Goal: Book appointment/travel/reservation

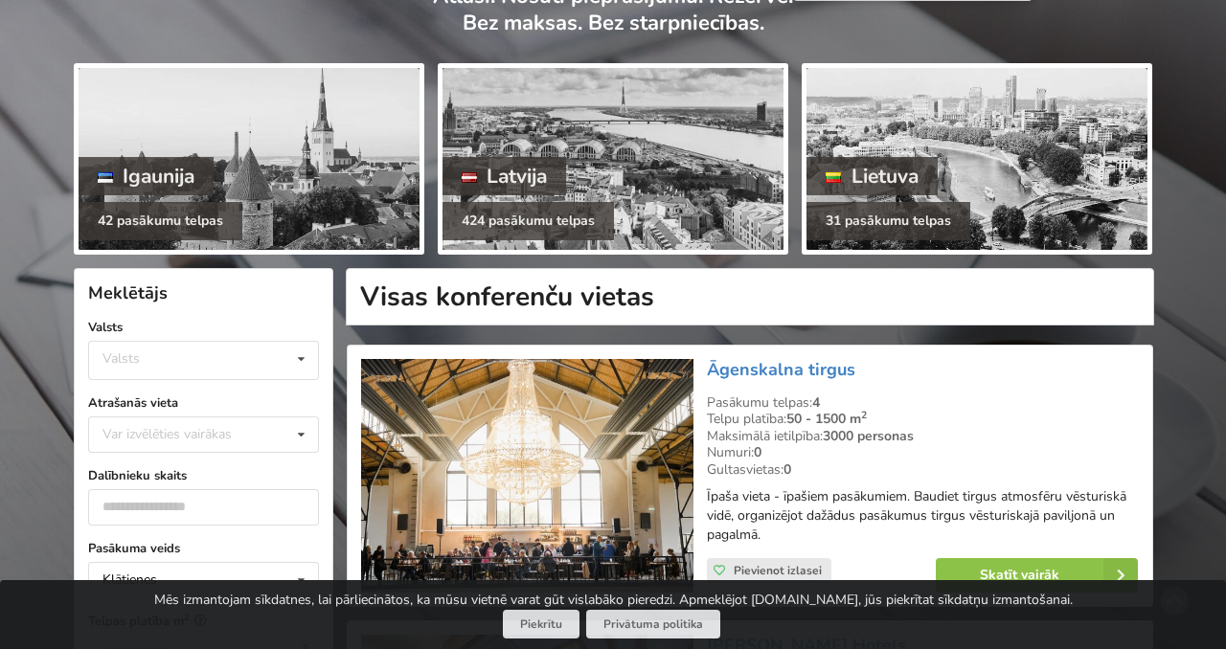
scroll to position [174, 0]
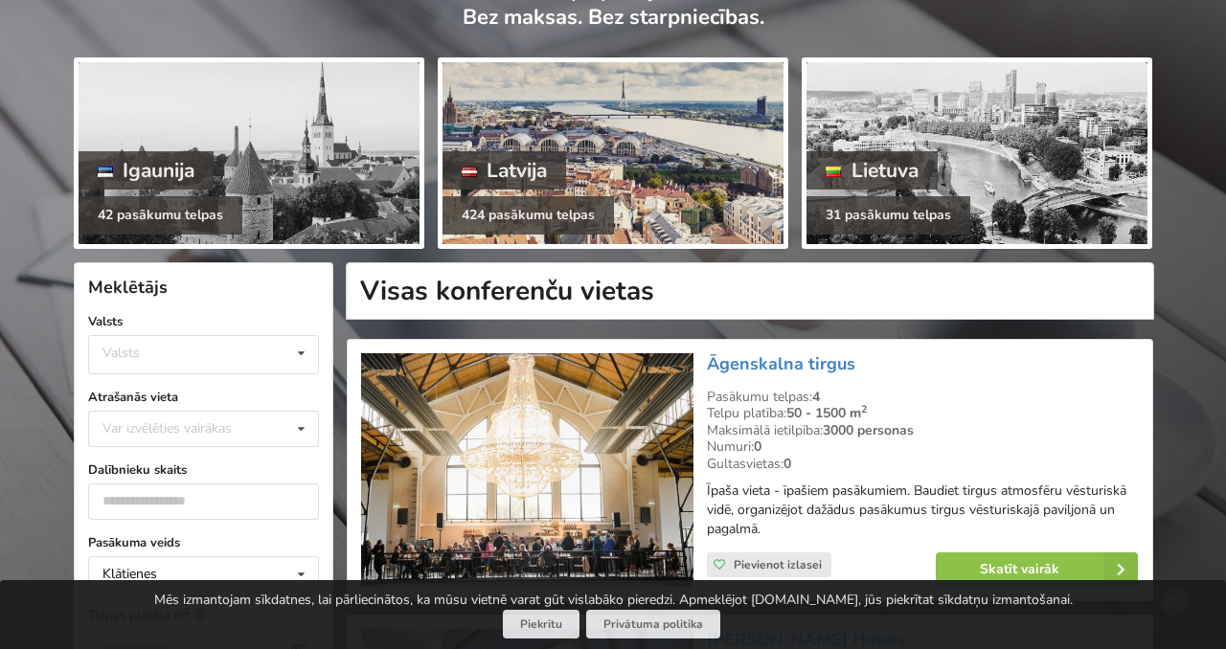
click at [551, 178] on div "Latvija" at bounding box center [505, 170] width 125 height 38
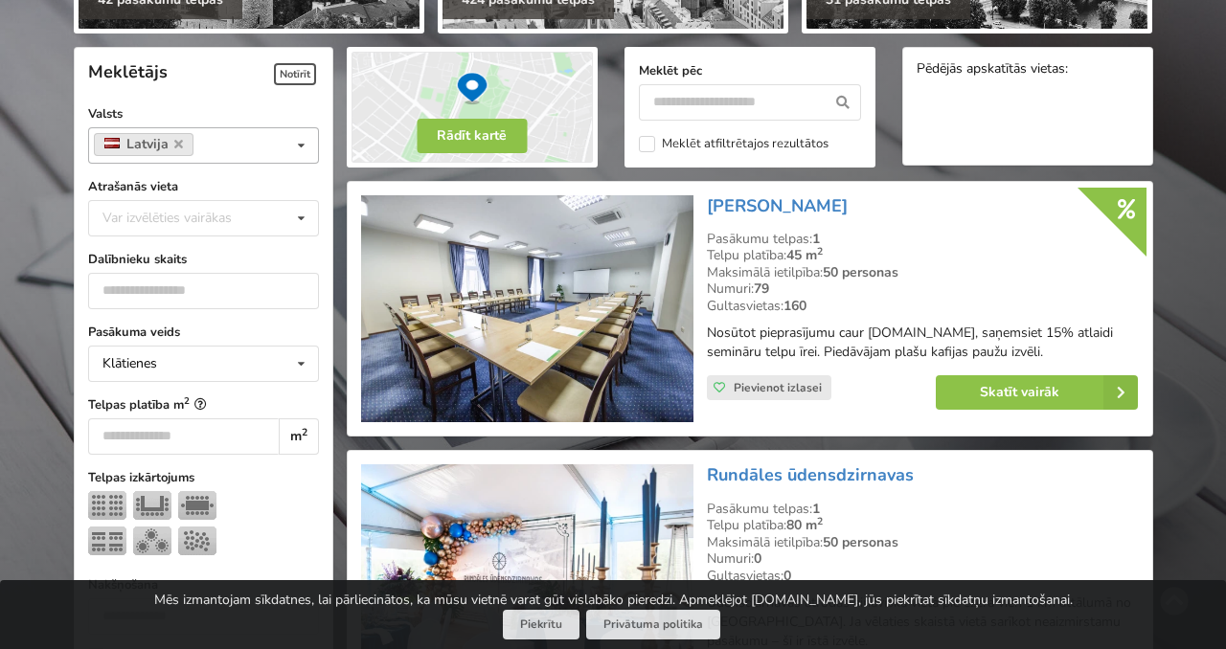
scroll to position [421, 0]
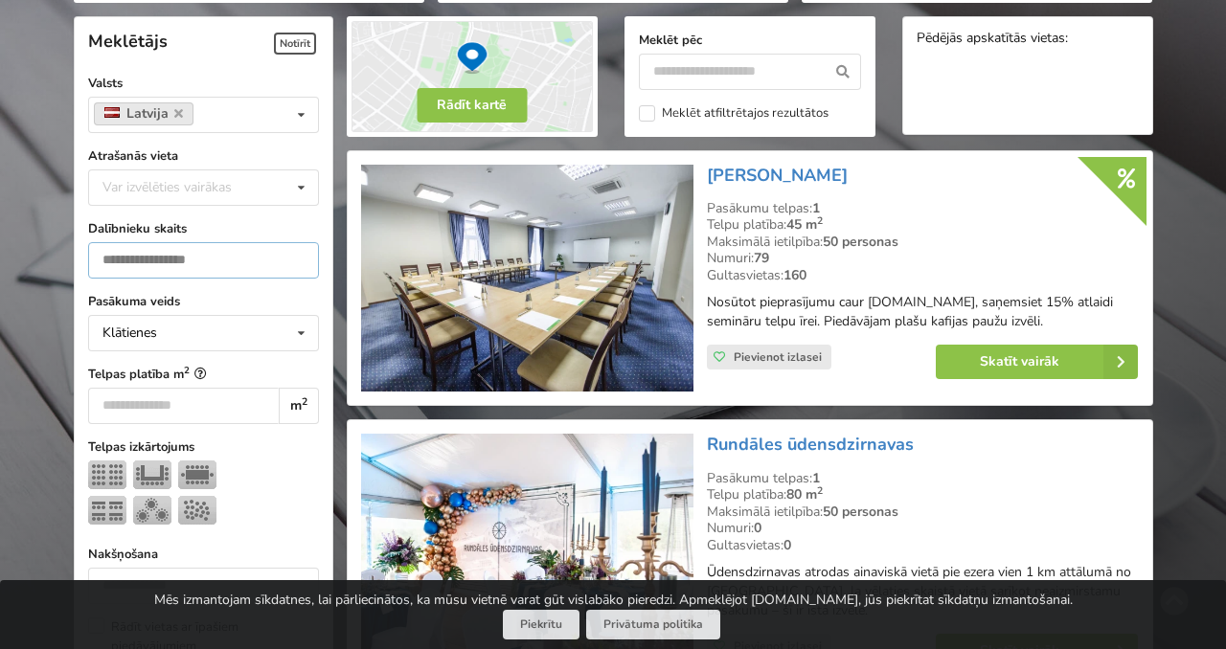
click at [216, 260] on input "number" at bounding box center [203, 260] width 231 height 36
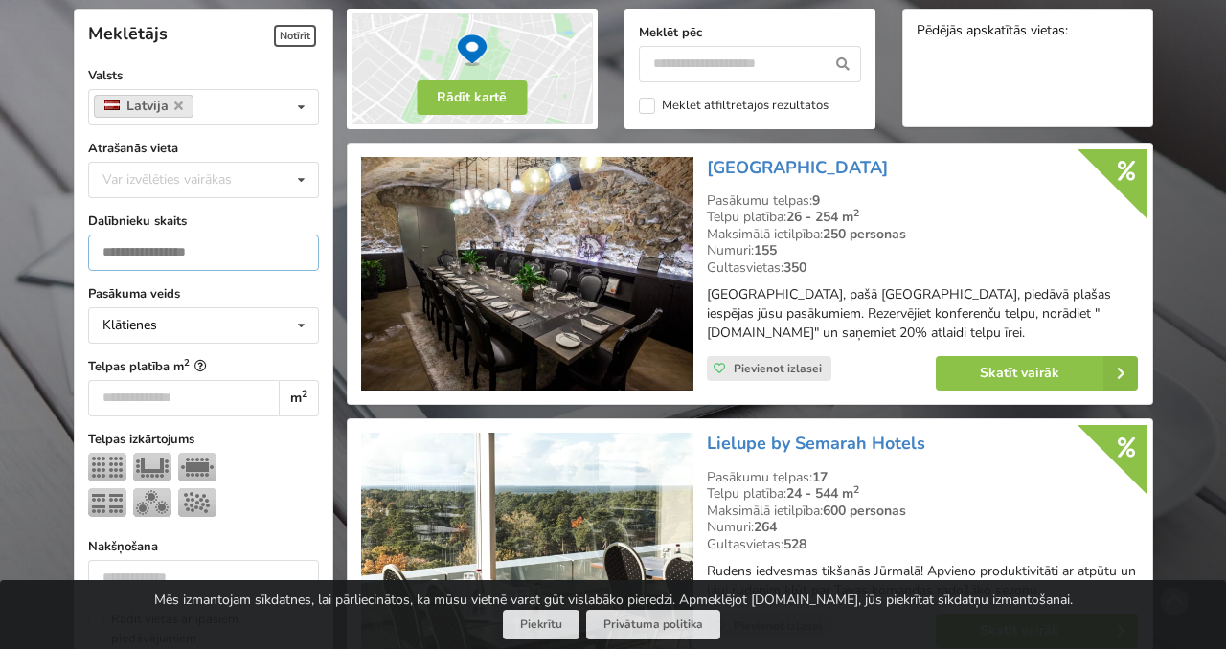
scroll to position [429, 0]
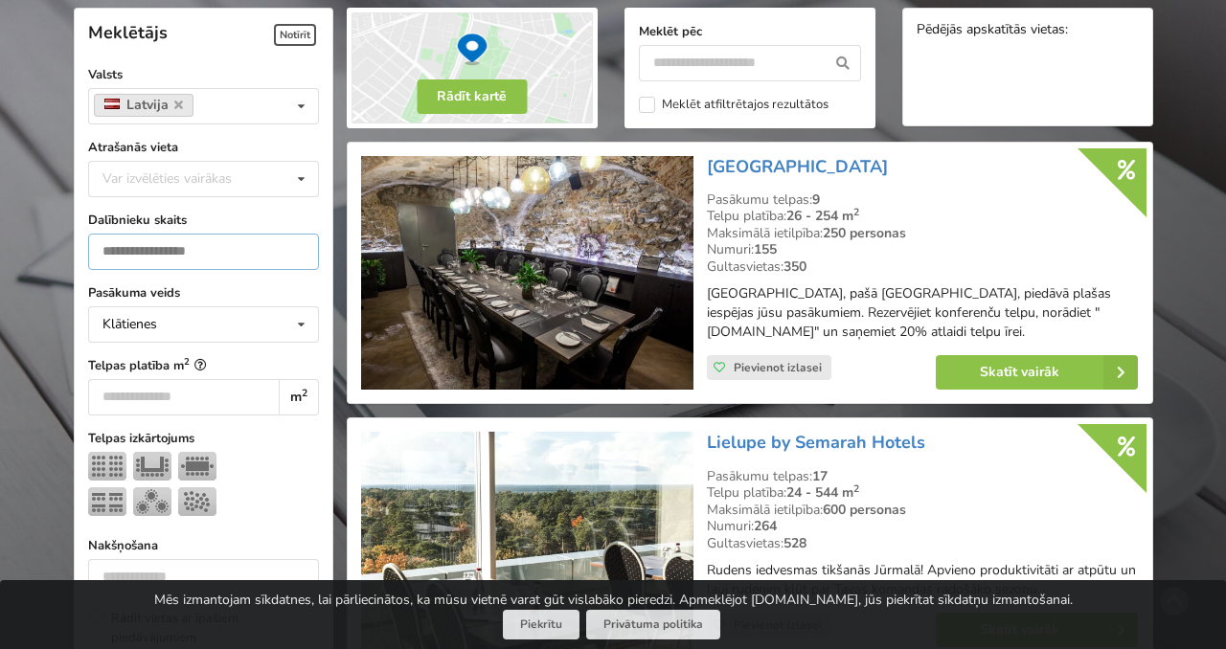
click at [303, 264] on input "**" at bounding box center [203, 252] width 231 height 36
type input "**"
click at [245, 319] on div "Klātienes Klātienes Tiešsaistes Klātienes ar tiešraidi" at bounding box center [203, 325] width 231 height 36
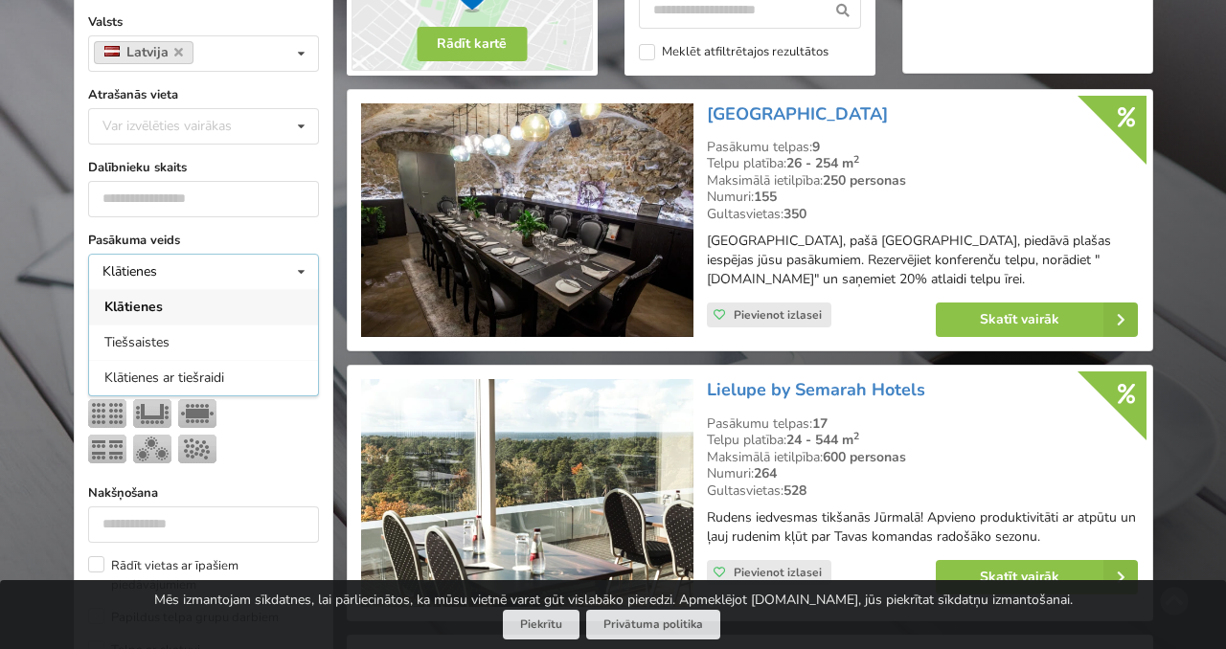
scroll to position [490, 0]
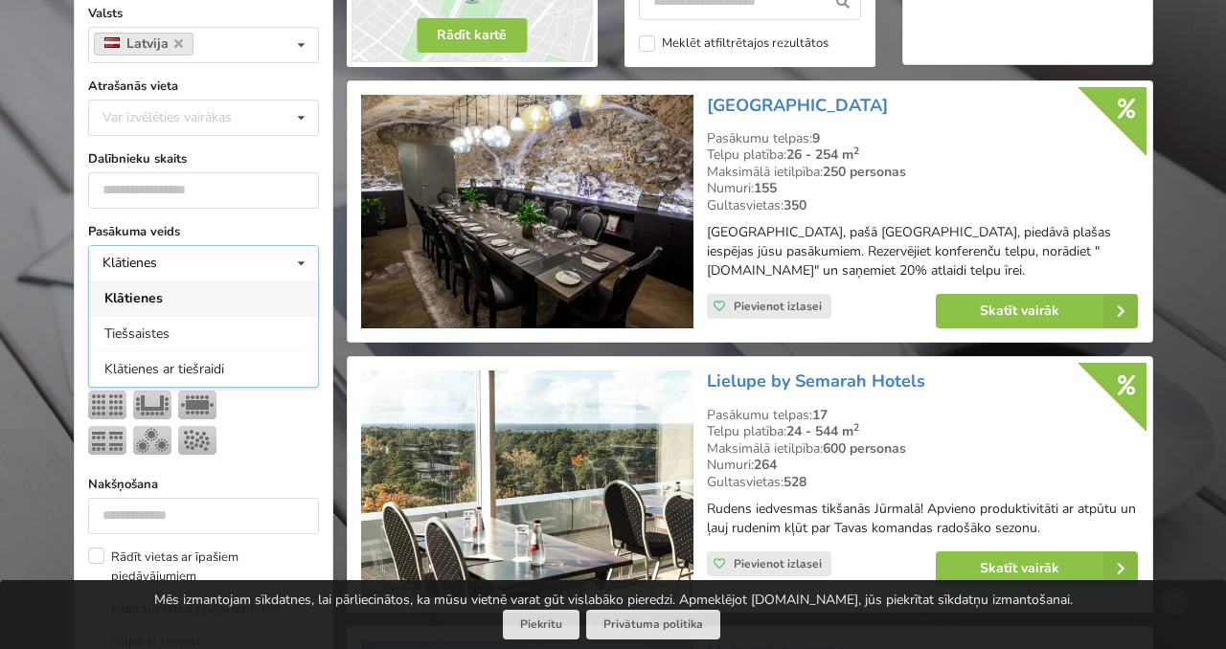
click at [221, 291] on div "Klātienes" at bounding box center [203, 298] width 229 height 35
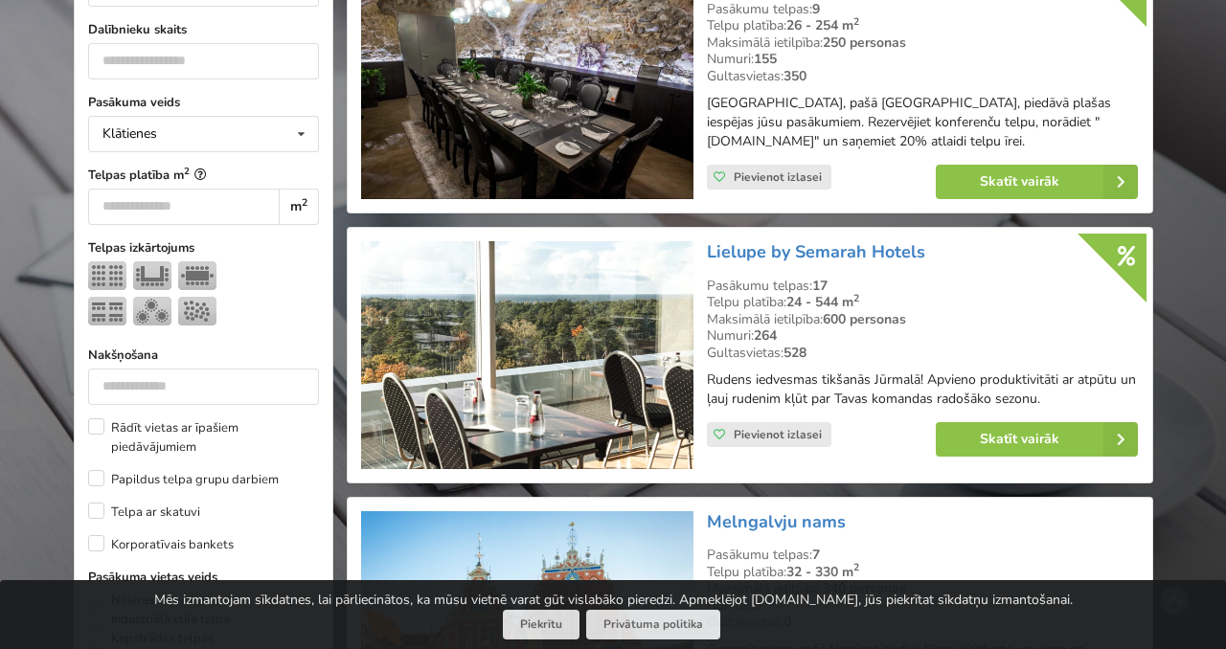
scroll to position [672, 0]
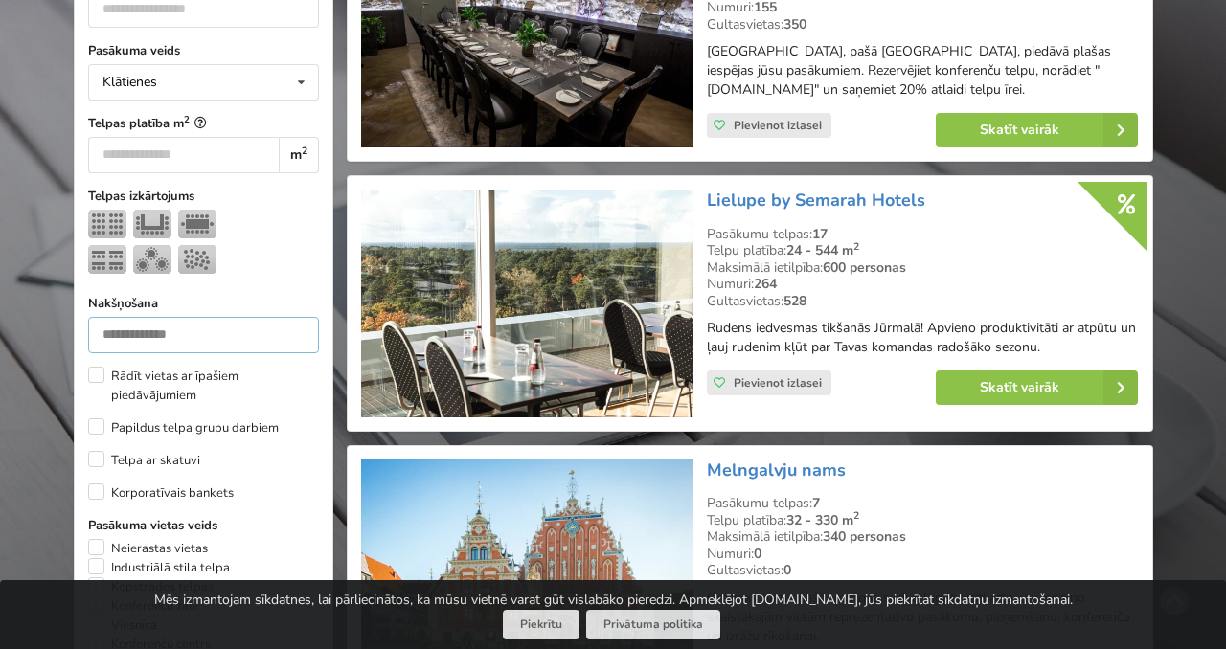
click at [174, 327] on input "number" at bounding box center [203, 335] width 231 height 36
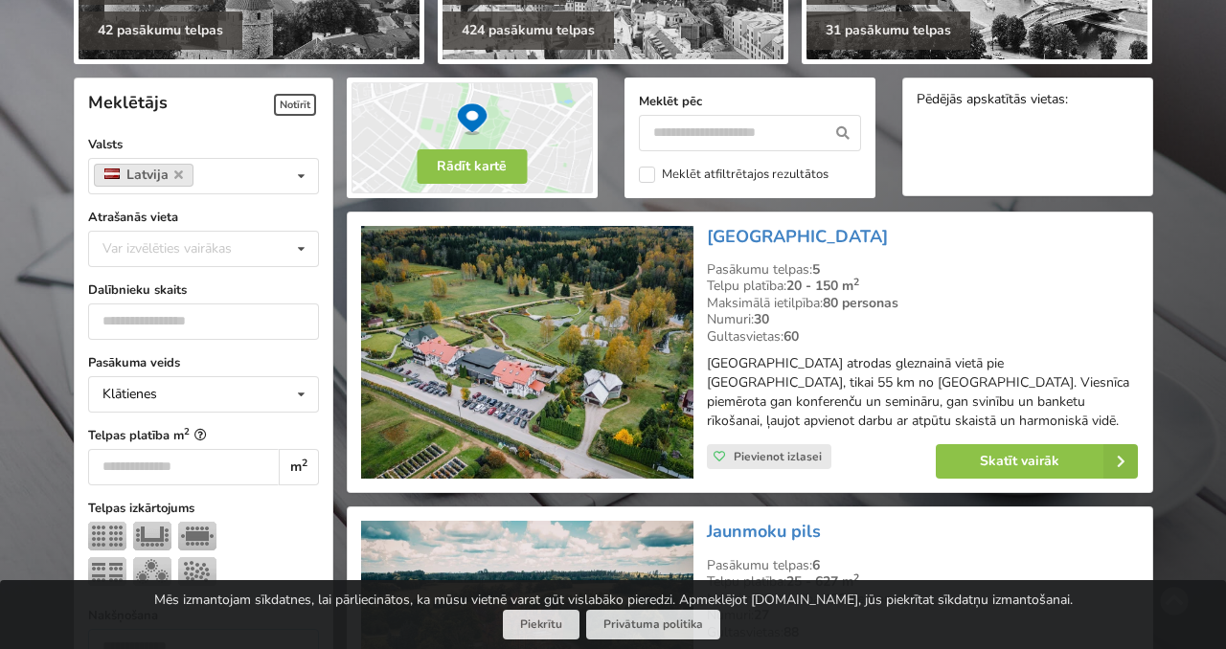
scroll to position [345, 0]
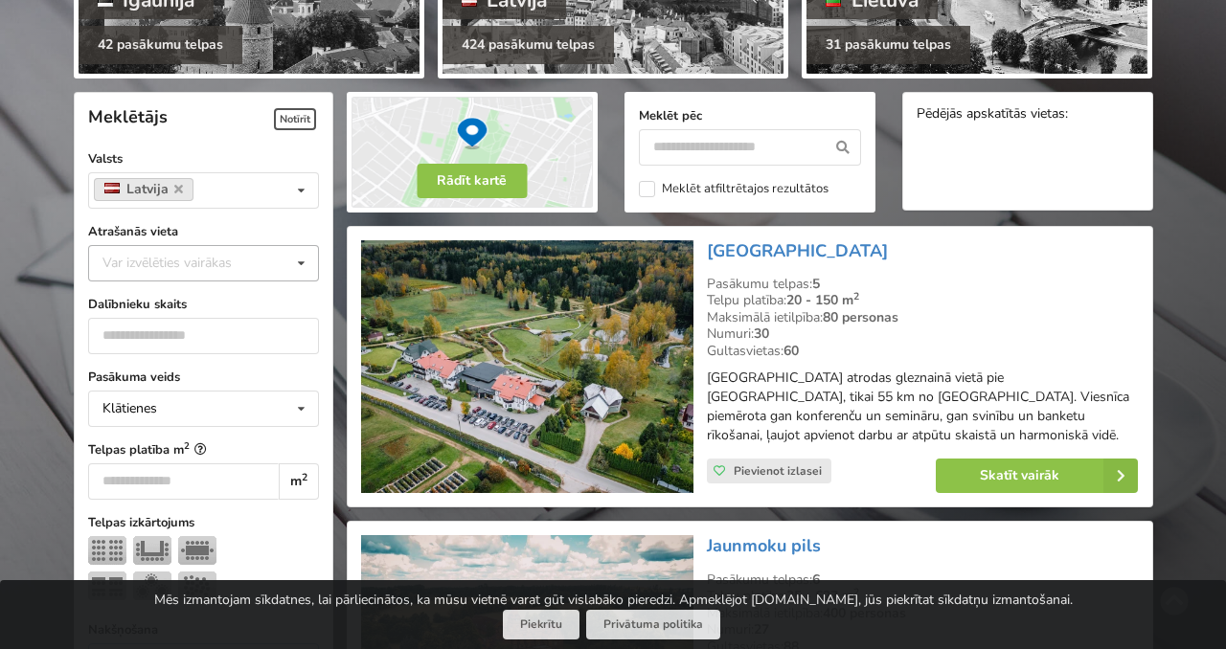
type input "**"
click at [179, 274] on div "Var izvēlēties vairākas Pārdaugava Teika Apšuciems Jūrkalne Mārupes novads Rīga…" at bounding box center [203, 263] width 231 height 36
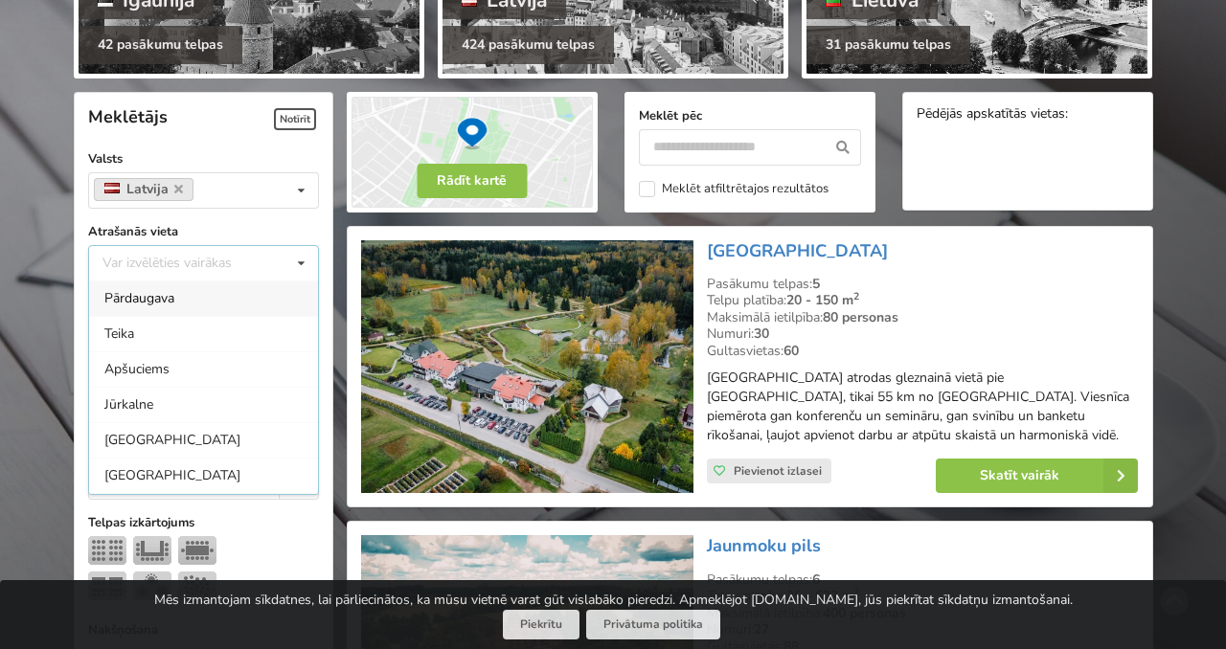
click at [172, 249] on div "Var izvēlēties vairākas Pārdaugava Teika Apšuciems Jūrkalne Mārupes novads Rīga…" at bounding box center [203, 263] width 231 height 36
click at [294, 257] on icon at bounding box center [301, 263] width 28 height 35
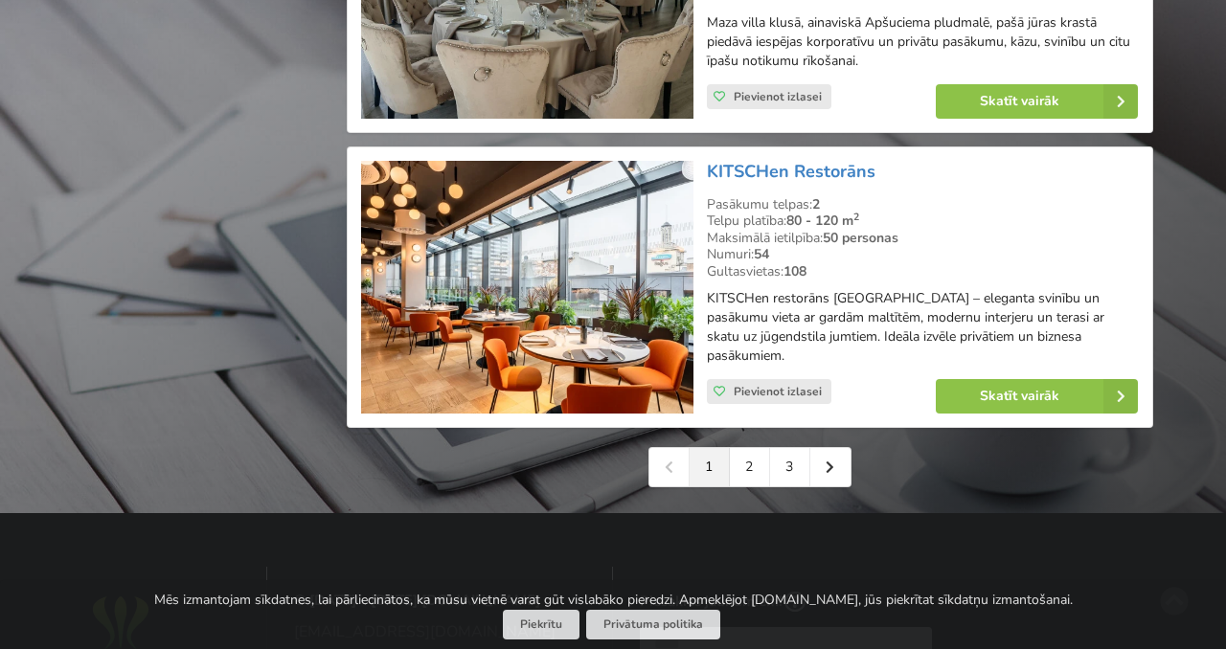
scroll to position [4423, 0]
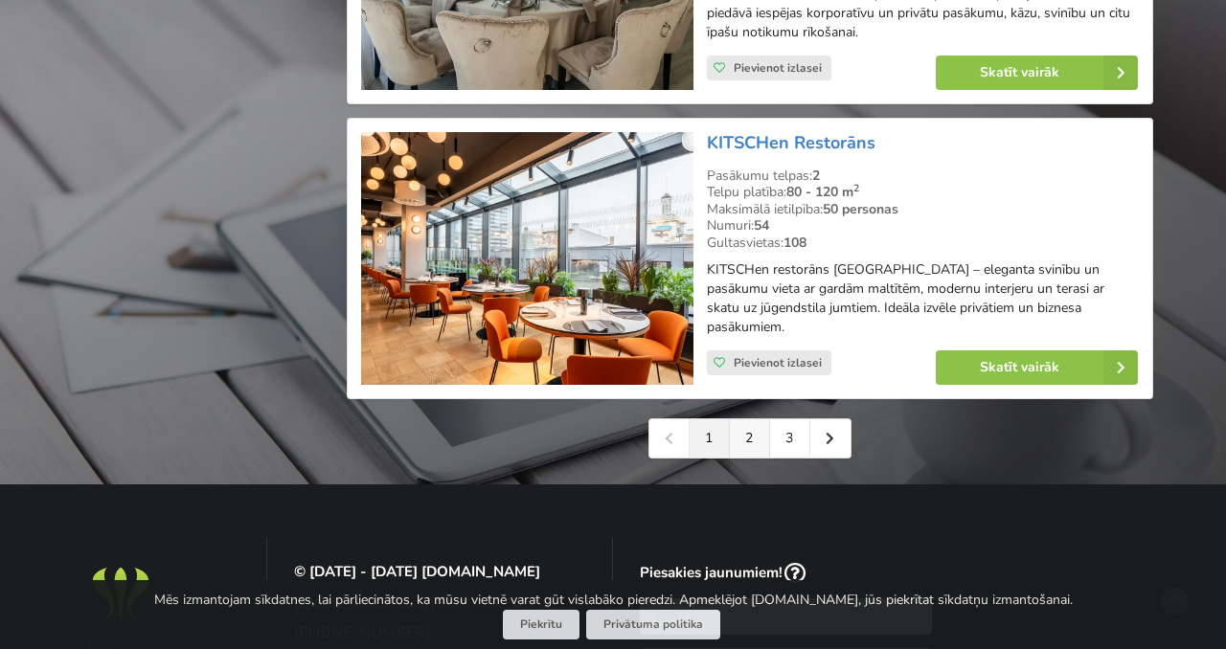
click at [740, 420] on link "2" at bounding box center [750, 439] width 40 height 38
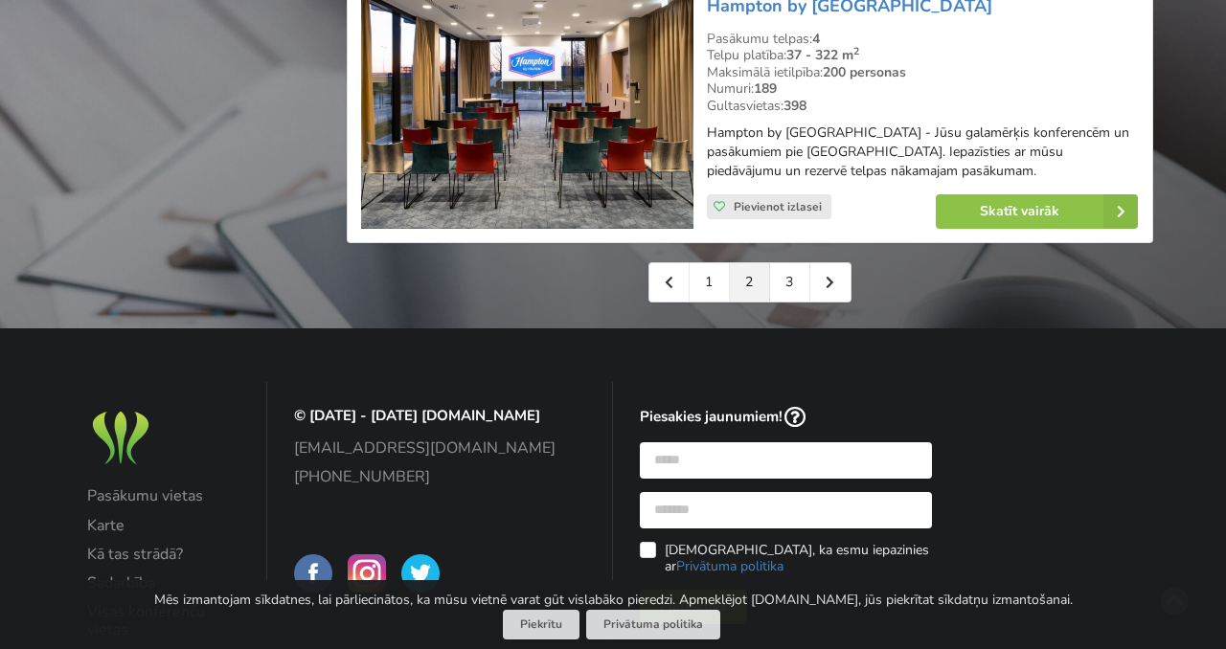
scroll to position [4442, 0]
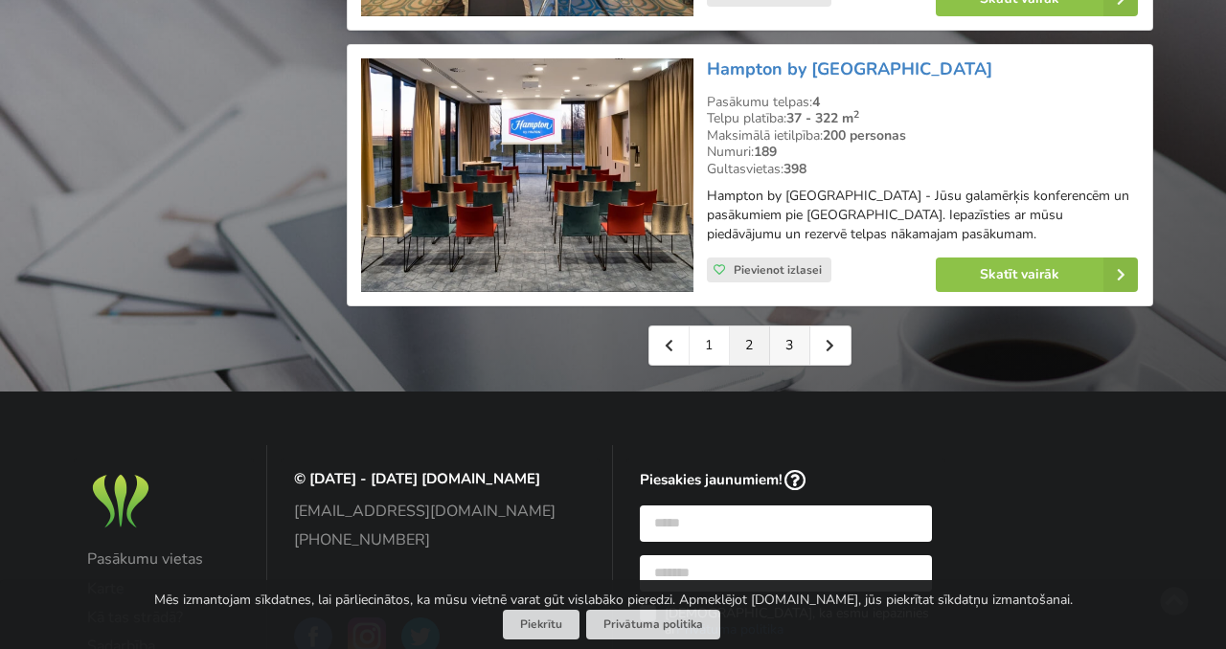
click at [796, 365] on link "3" at bounding box center [790, 346] width 40 height 38
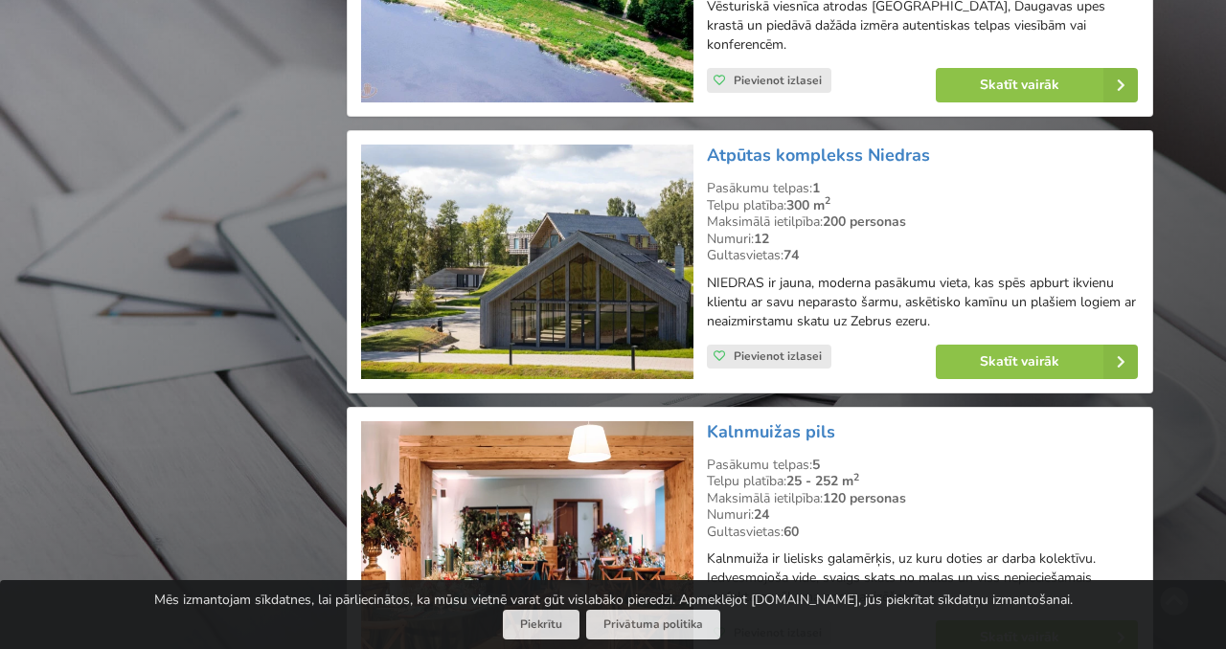
scroll to position [3539, 0]
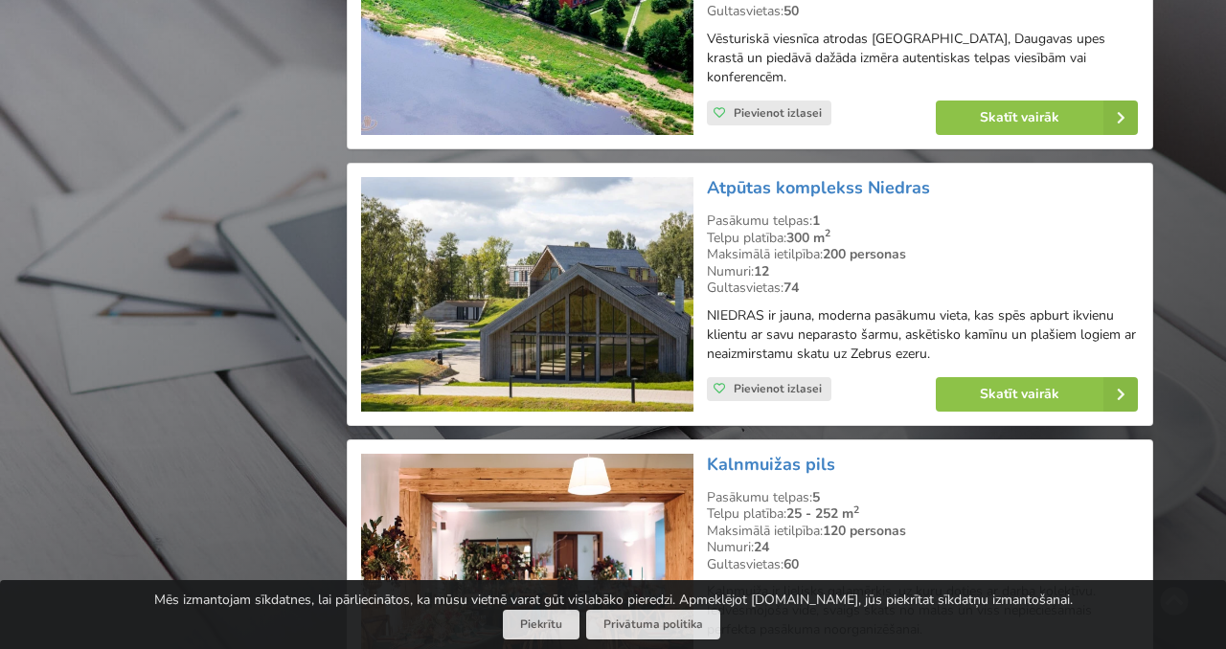
click at [569, 251] on img at bounding box center [527, 294] width 332 height 235
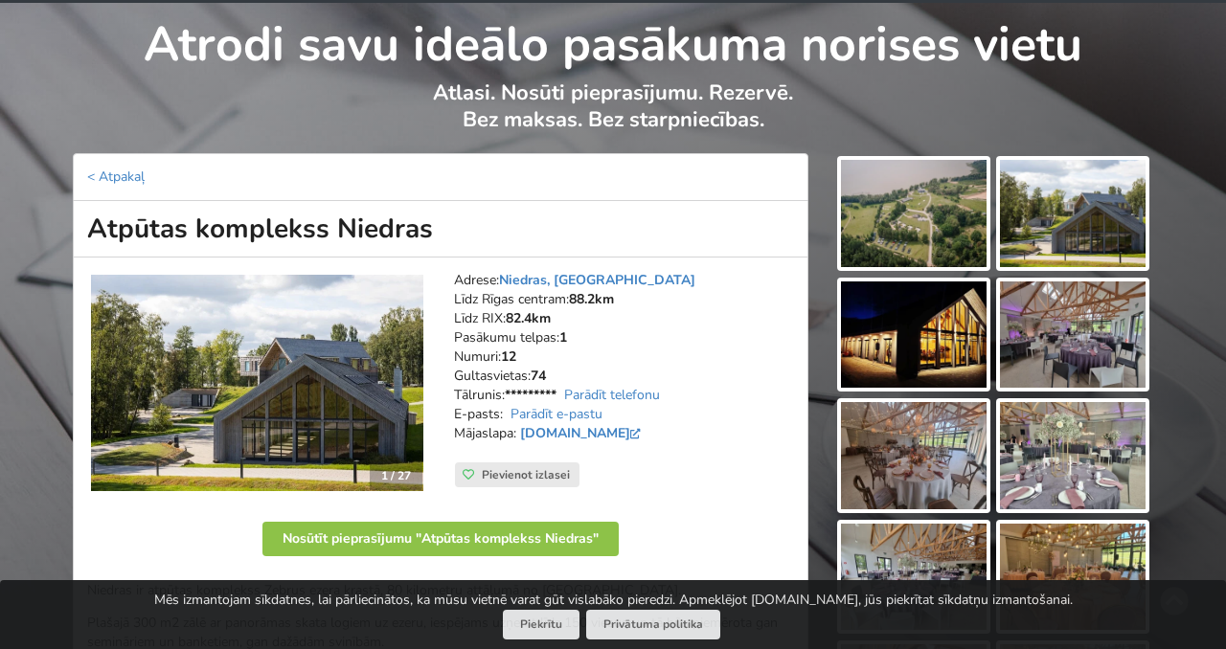
scroll to position [93, 0]
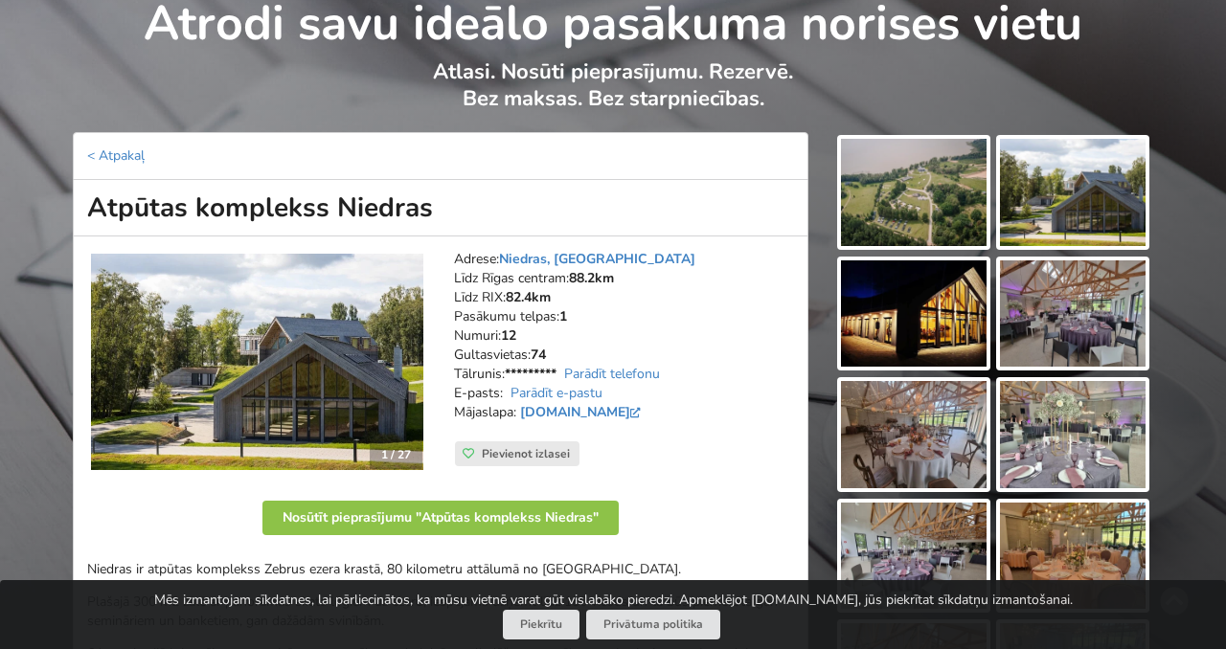
click at [936, 211] on img at bounding box center [914, 192] width 146 height 107
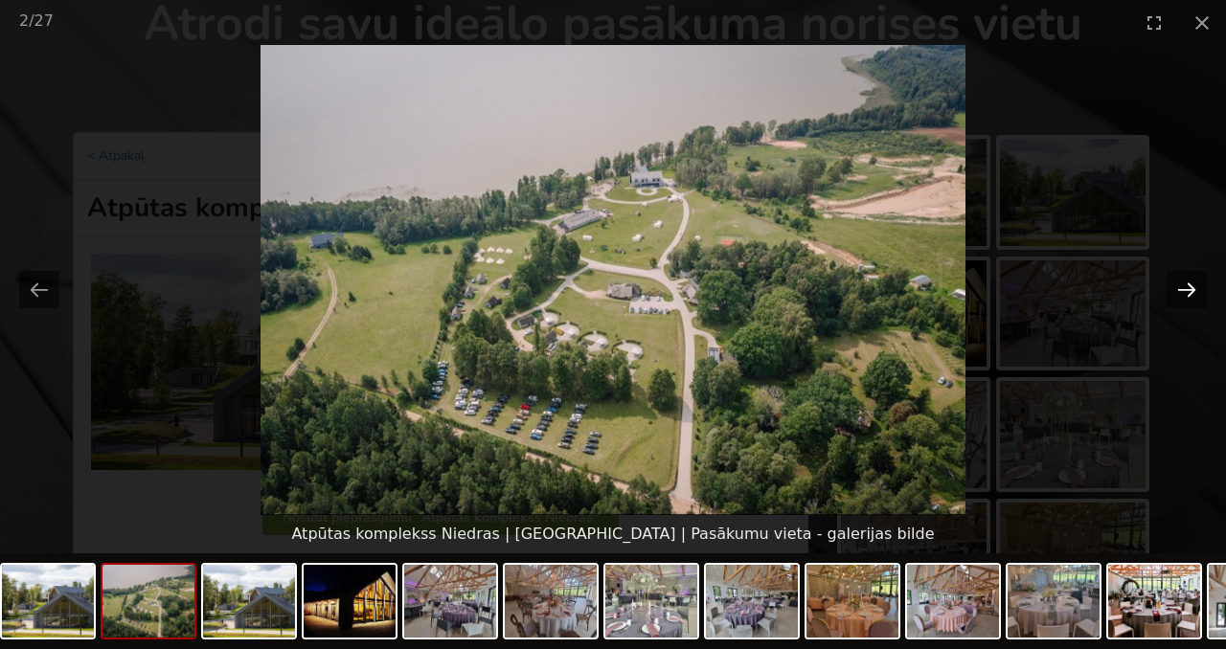
click at [1192, 287] on button "Next slide" at bounding box center [1187, 289] width 40 height 37
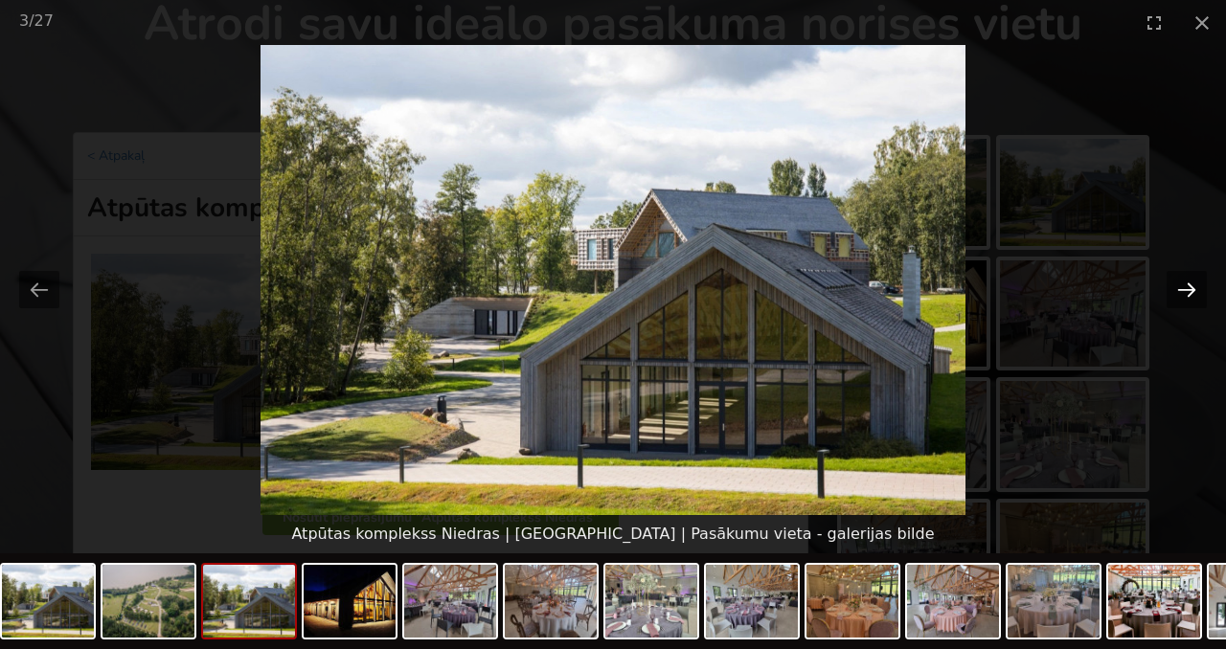
click at [1190, 288] on button "Next slide" at bounding box center [1187, 289] width 40 height 37
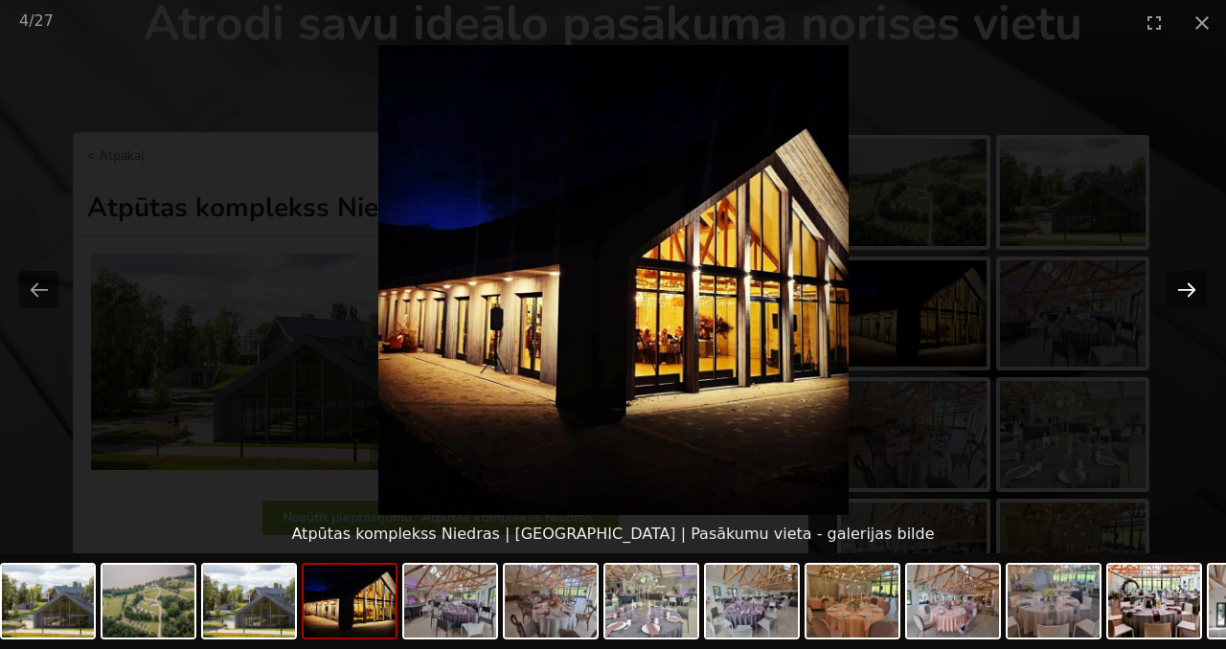
click at [1190, 288] on button "Next slide" at bounding box center [1187, 289] width 40 height 37
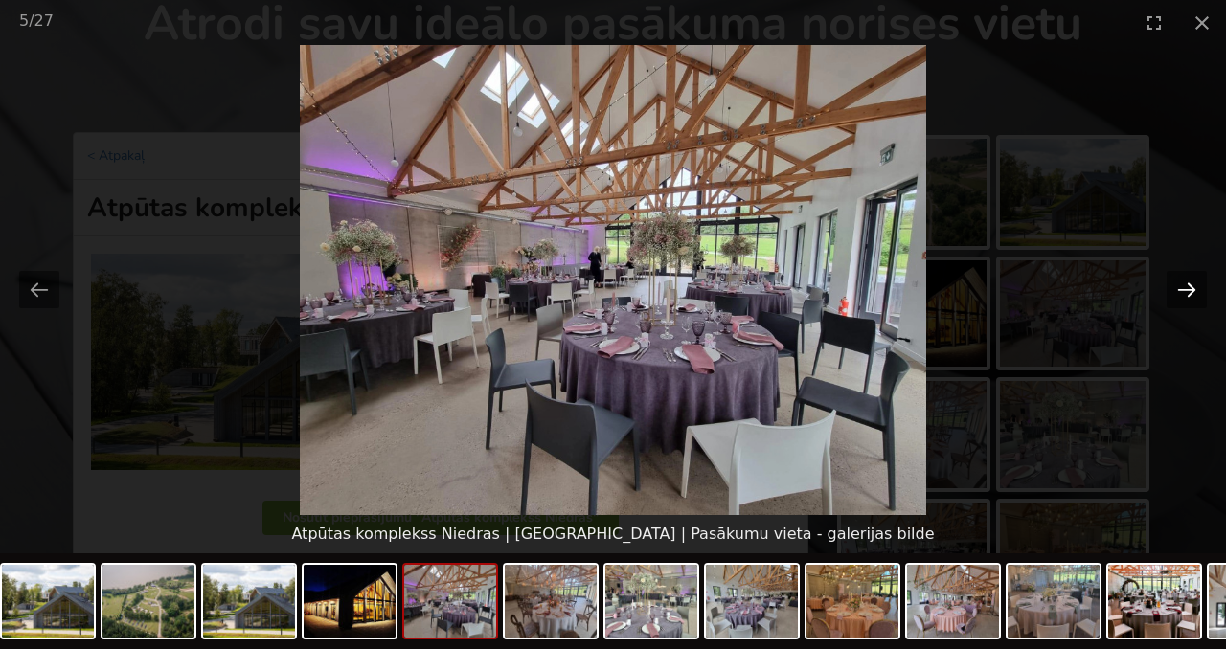
click at [1190, 288] on button "Next slide" at bounding box center [1187, 289] width 40 height 37
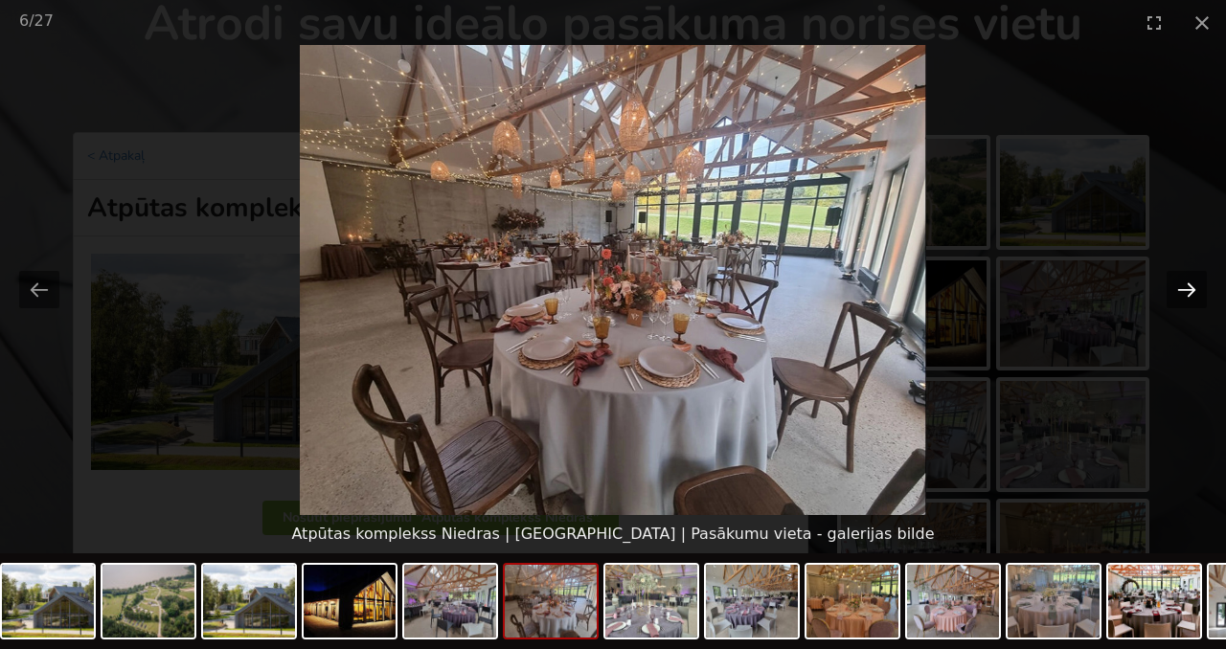
click at [1190, 288] on button "Next slide" at bounding box center [1187, 289] width 40 height 37
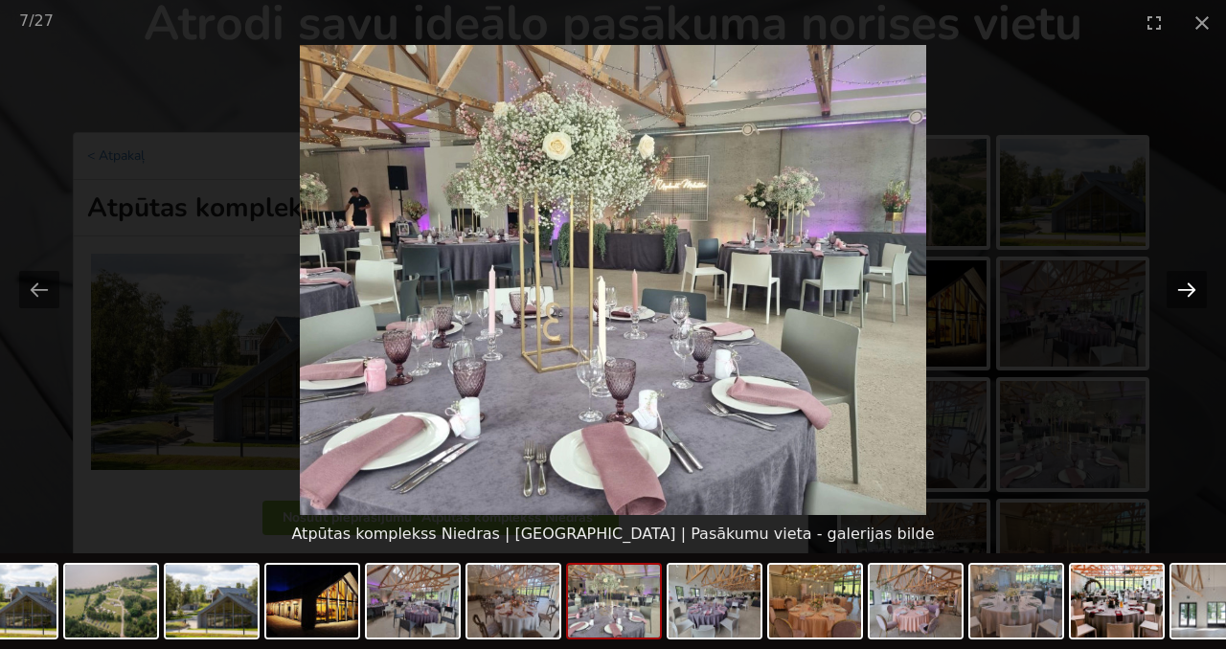
click at [1187, 283] on button "Next slide" at bounding box center [1187, 289] width 40 height 37
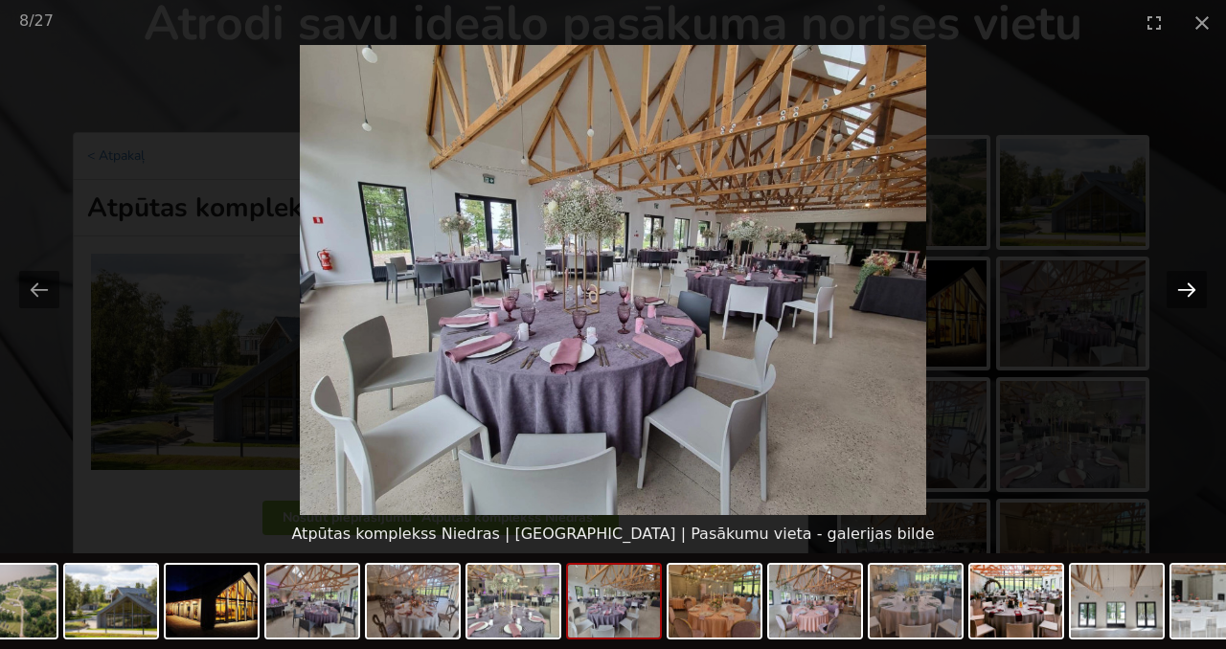
click at [1187, 283] on button "Next slide" at bounding box center [1187, 289] width 40 height 37
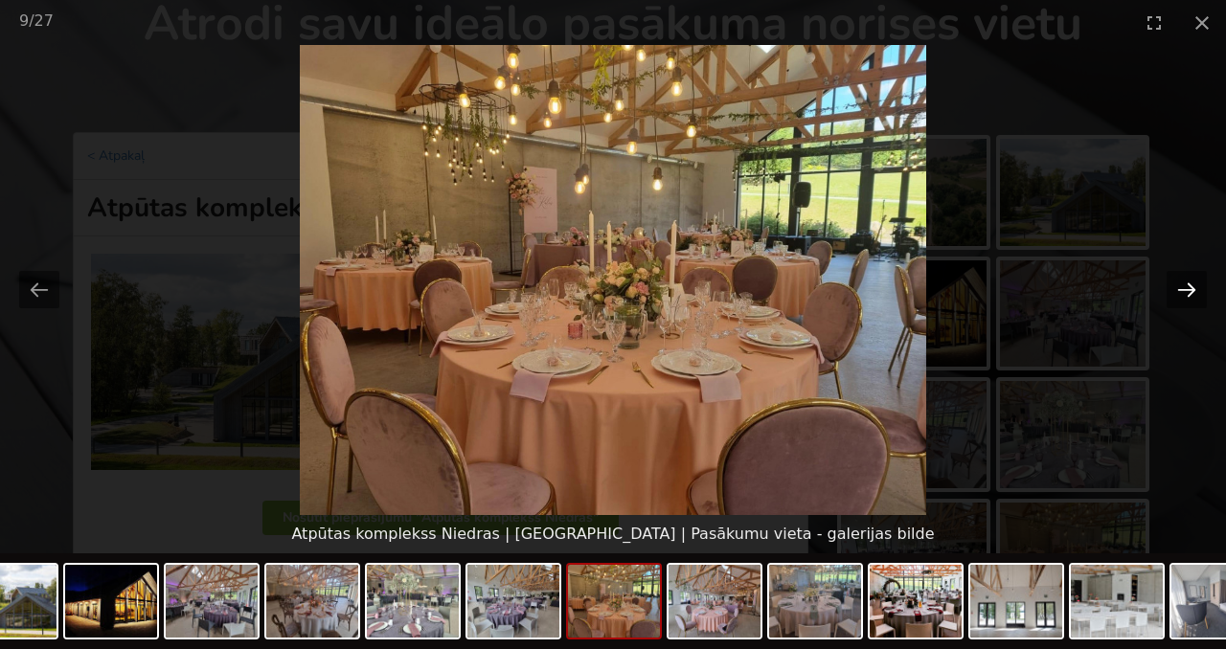
click at [1187, 283] on button "Next slide" at bounding box center [1187, 289] width 40 height 37
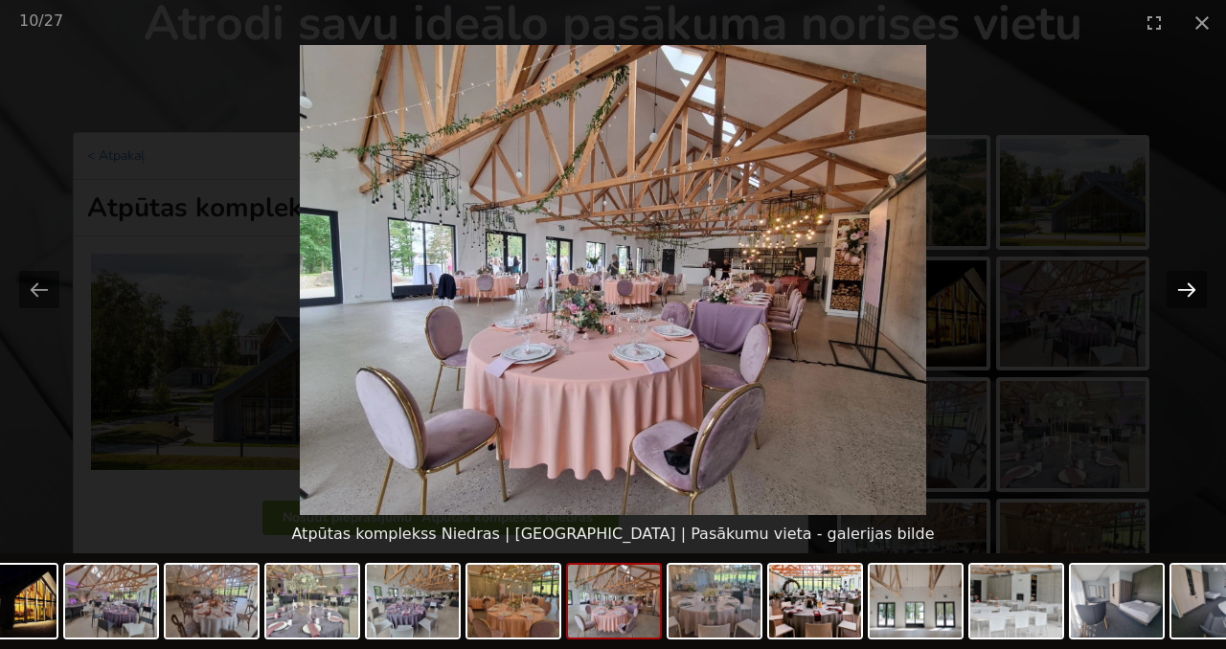
click at [1187, 283] on button "Next slide" at bounding box center [1187, 289] width 40 height 37
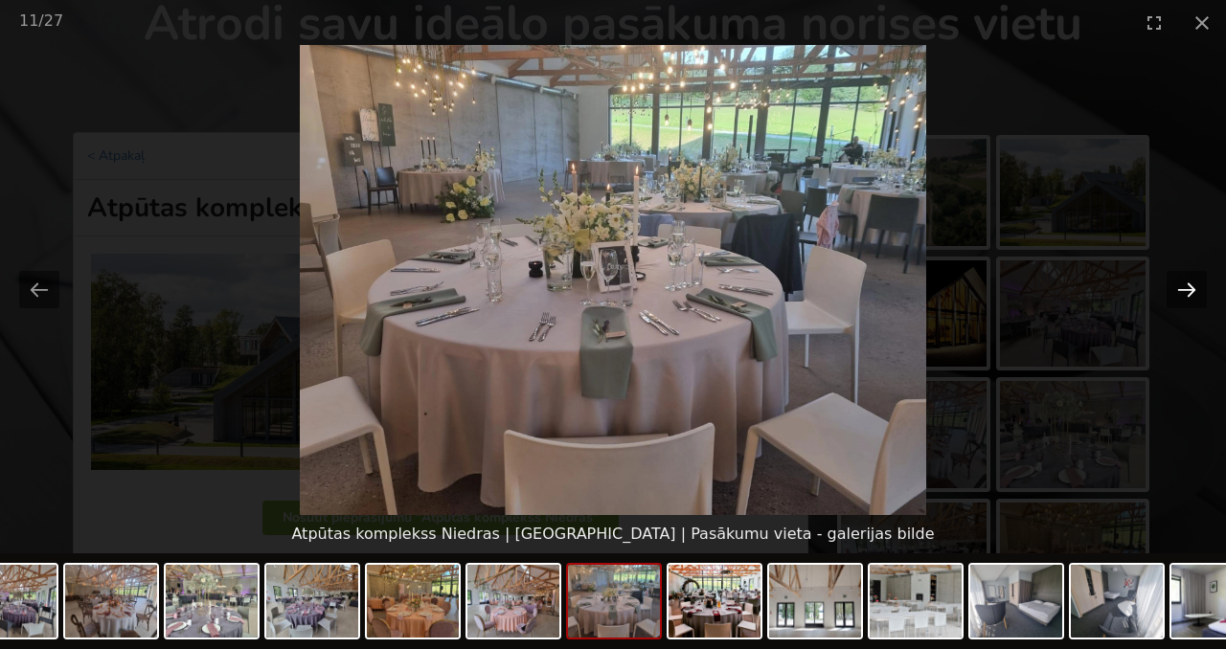
click at [1187, 283] on button "Next slide" at bounding box center [1187, 289] width 40 height 37
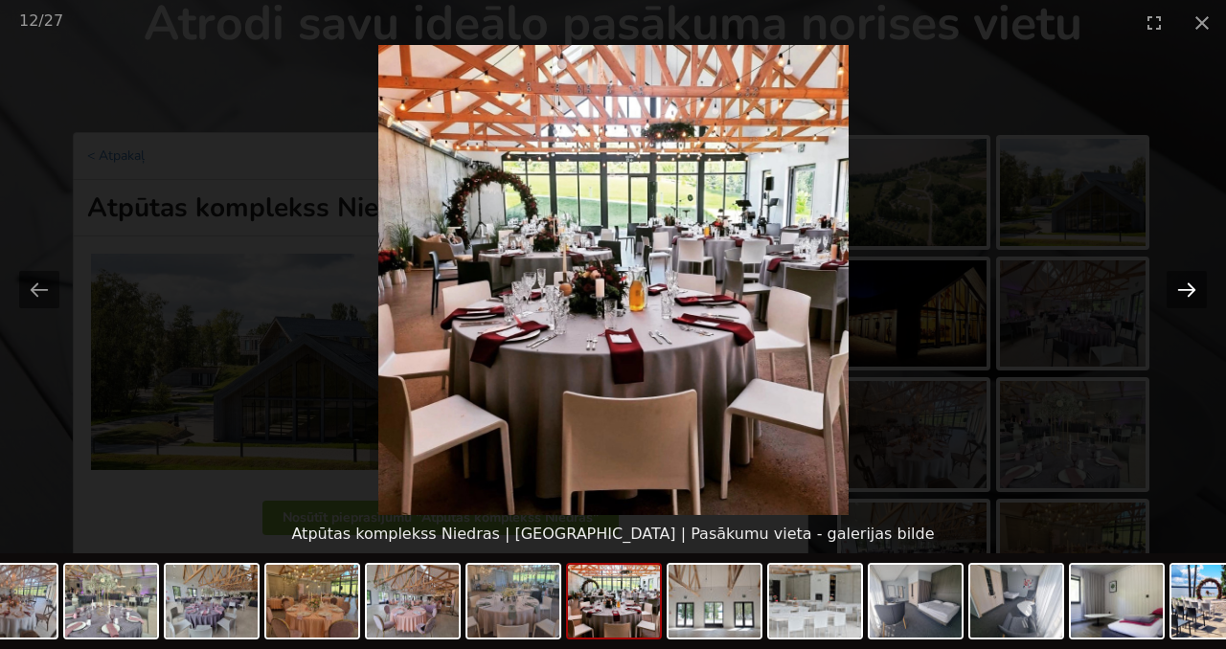
click at [1187, 283] on button "Next slide" at bounding box center [1187, 289] width 40 height 37
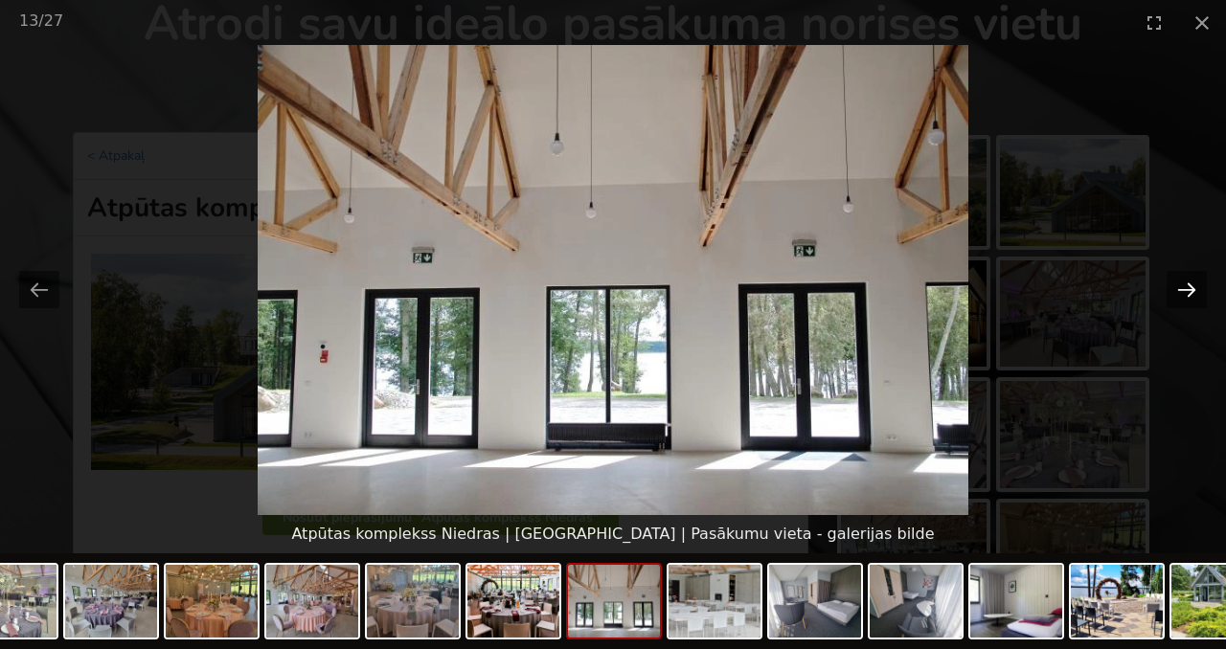
click at [1187, 283] on button "Next slide" at bounding box center [1187, 289] width 40 height 37
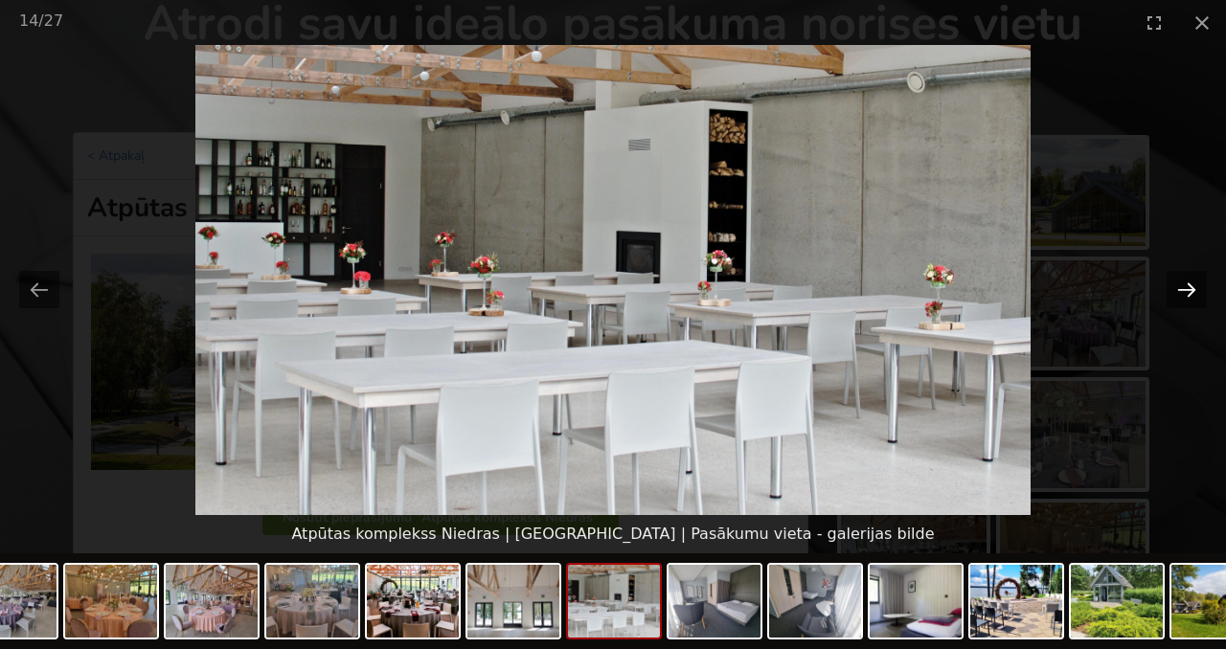
click at [1187, 283] on button "Next slide" at bounding box center [1187, 289] width 40 height 37
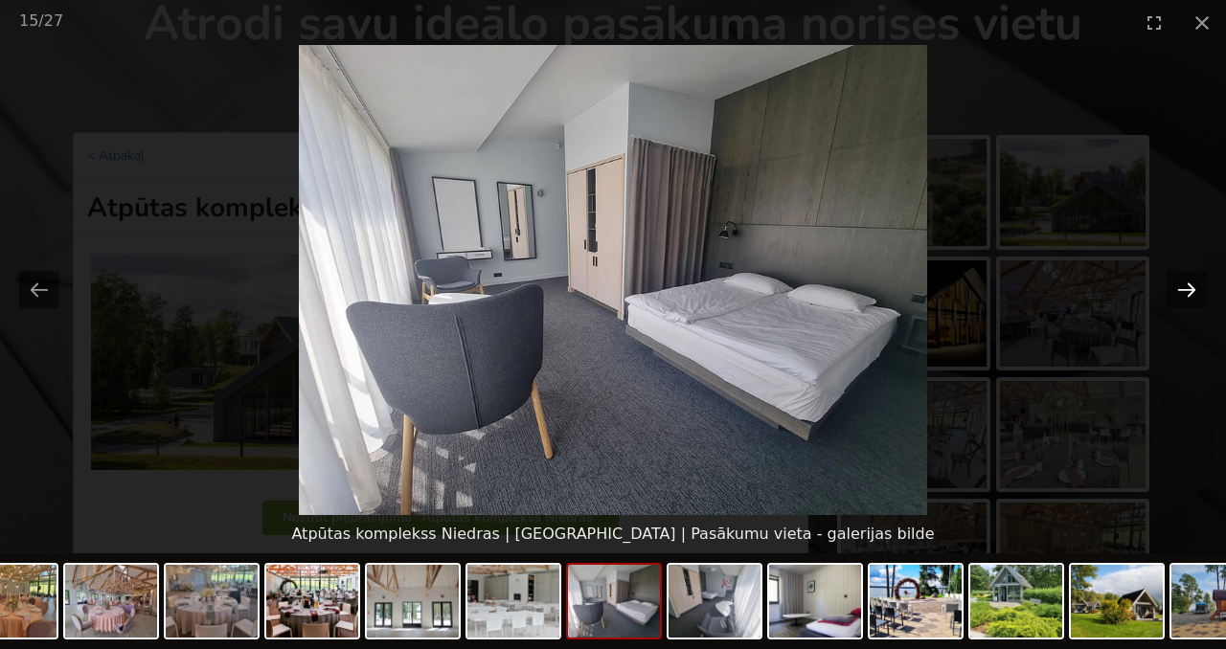
click at [1190, 283] on button "Next slide" at bounding box center [1187, 289] width 40 height 37
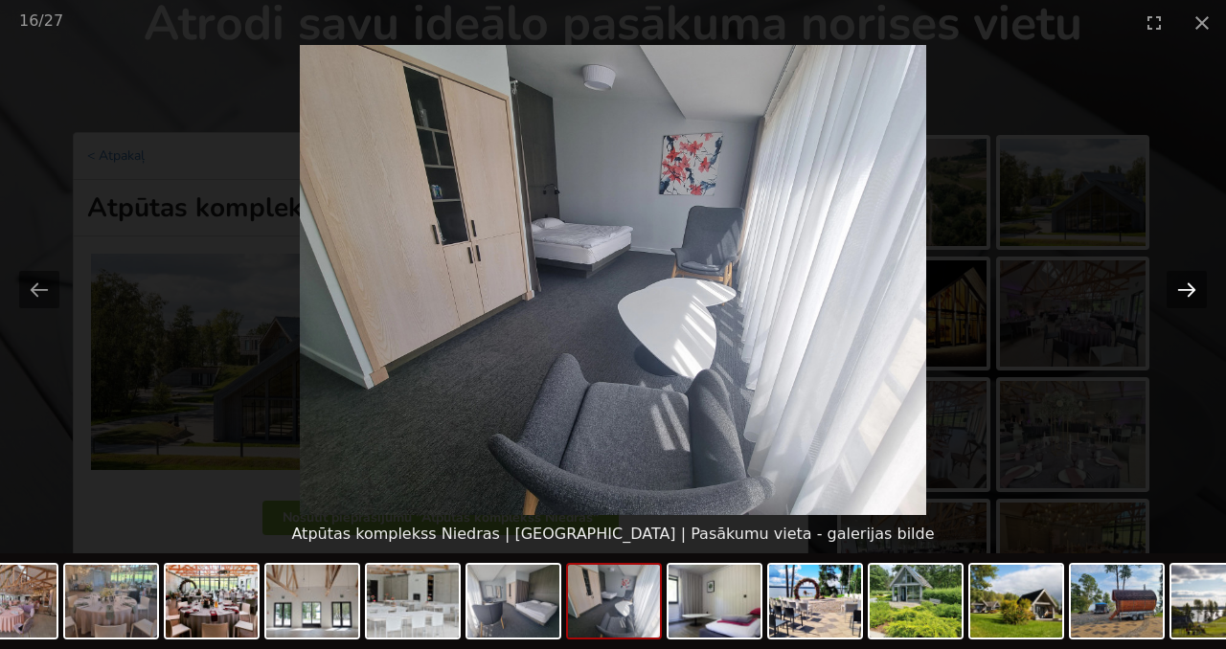
click at [1190, 283] on button "Next slide" at bounding box center [1187, 289] width 40 height 37
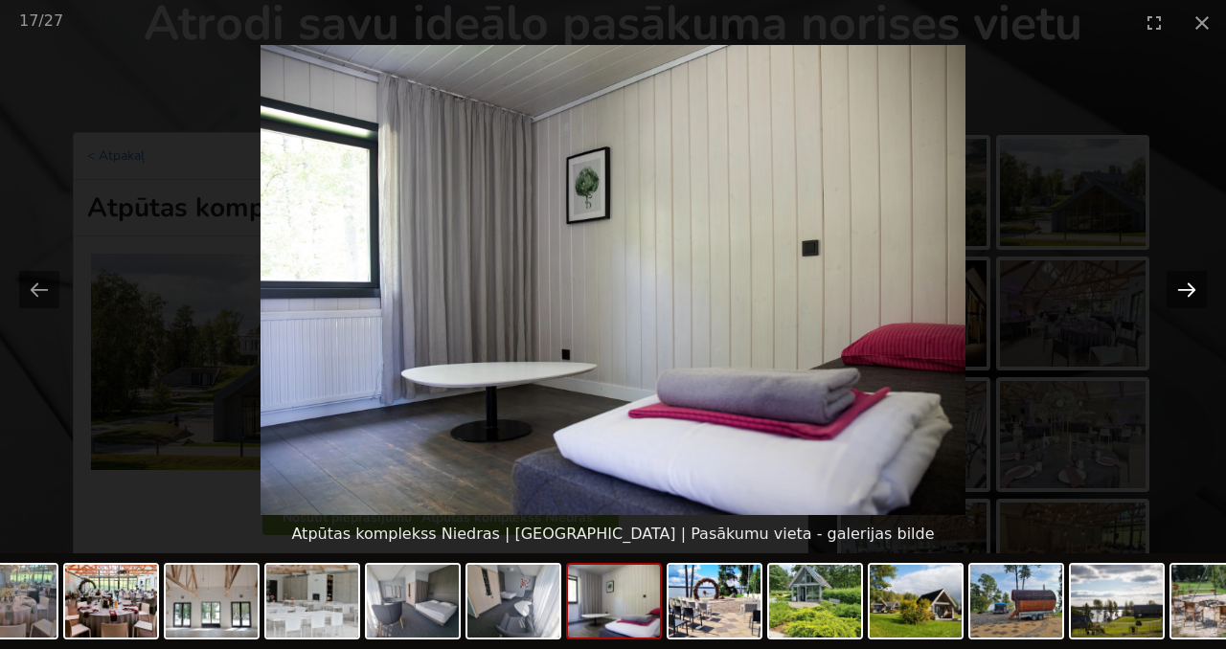
click at [1190, 283] on button "Next slide" at bounding box center [1187, 289] width 40 height 37
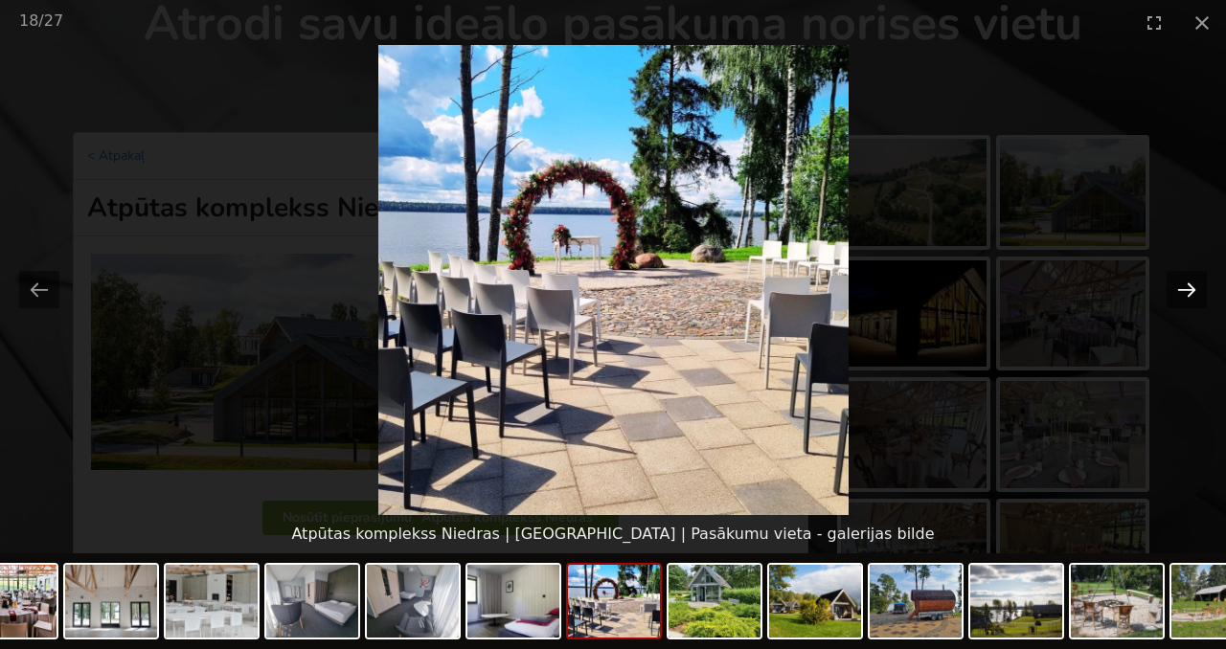
click at [1190, 283] on button "Next slide" at bounding box center [1187, 289] width 40 height 37
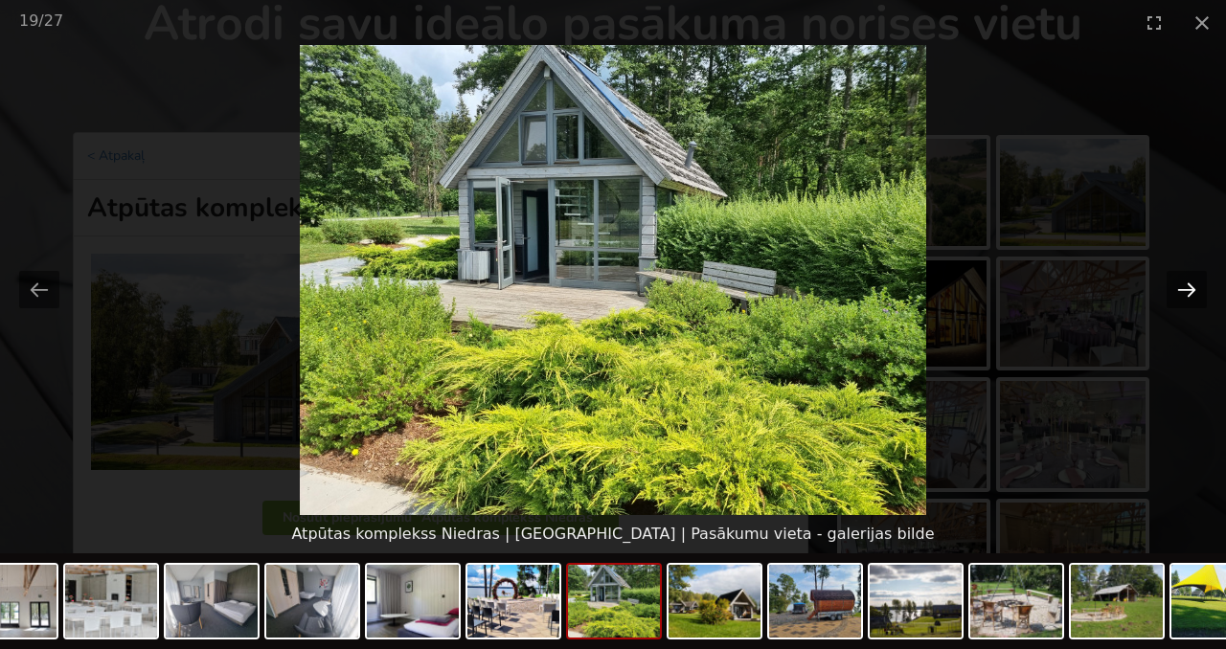
click at [1190, 283] on button "Next slide" at bounding box center [1187, 289] width 40 height 37
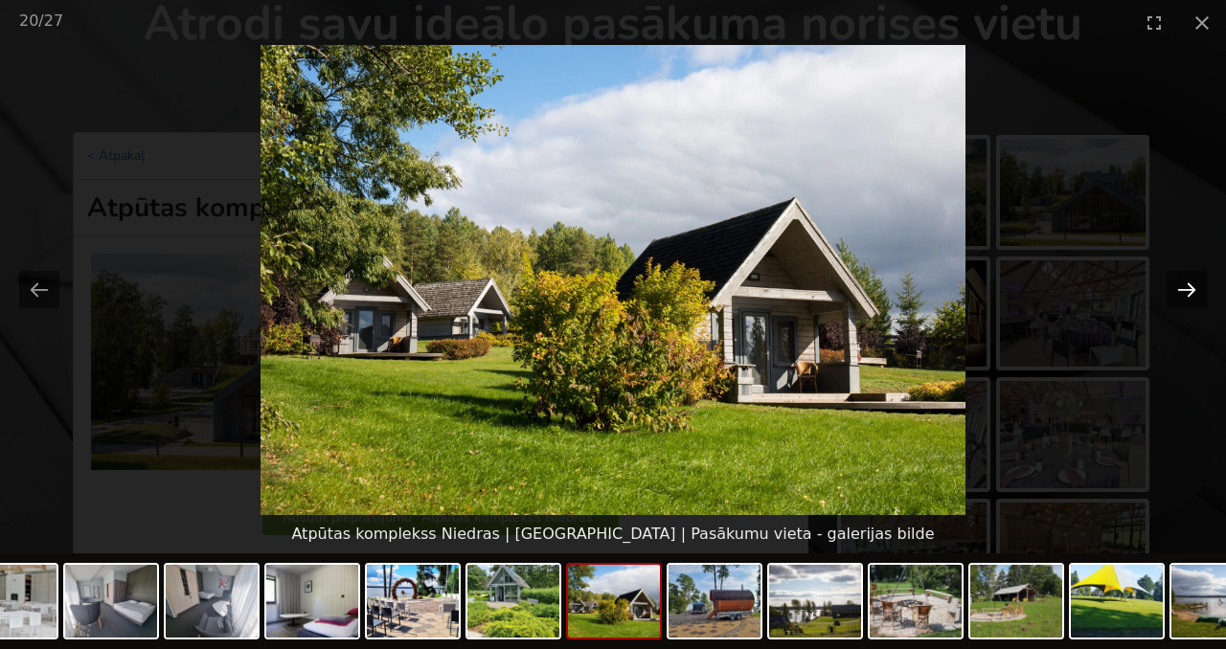
click at [1190, 283] on button "Next slide" at bounding box center [1187, 289] width 40 height 37
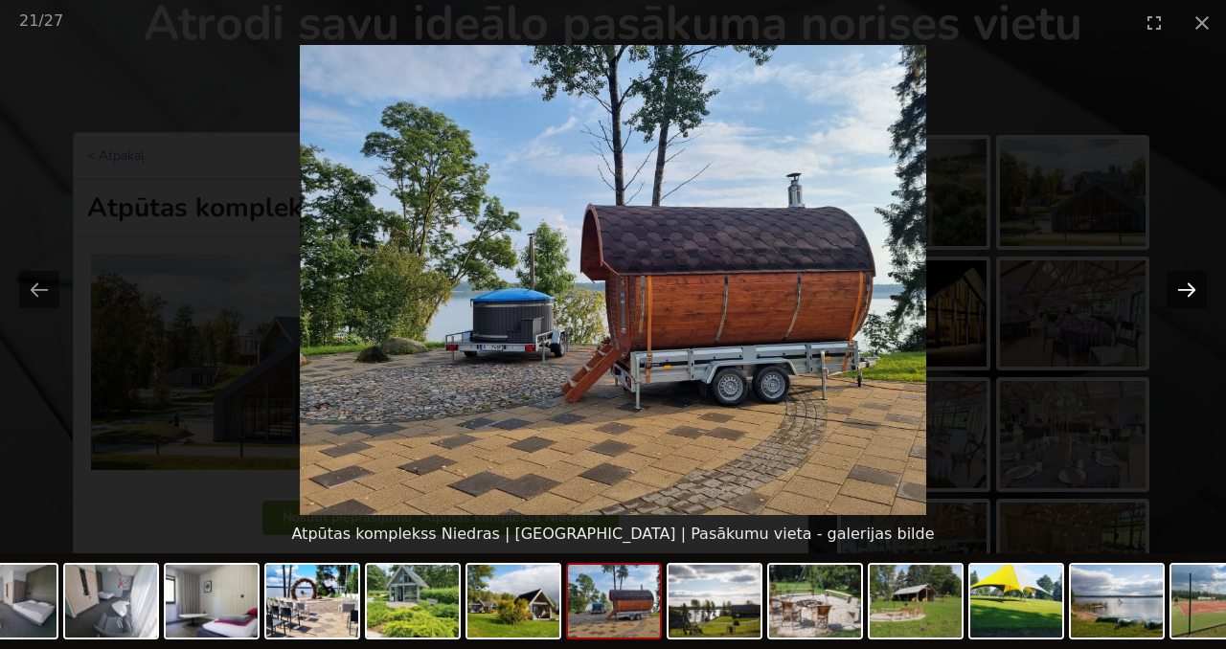
click at [1190, 283] on button "Next slide" at bounding box center [1187, 289] width 40 height 37
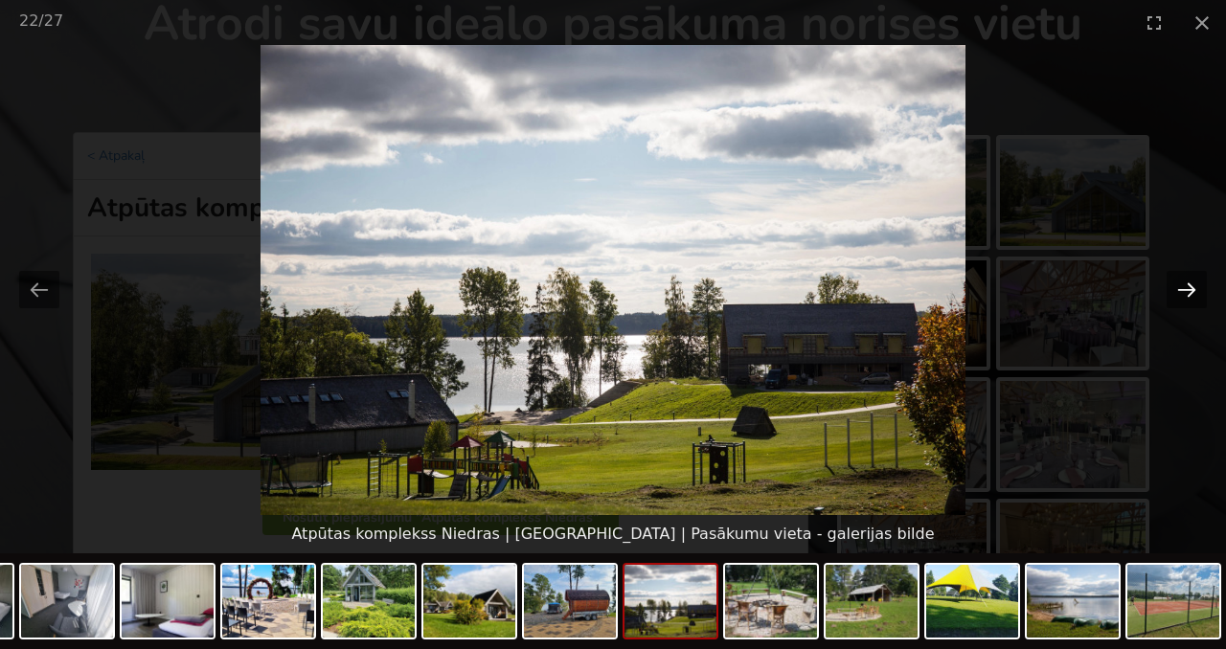
click at [1190, 283] on button "Next slide" at bounding box center [1187, 289] width 40 height 37
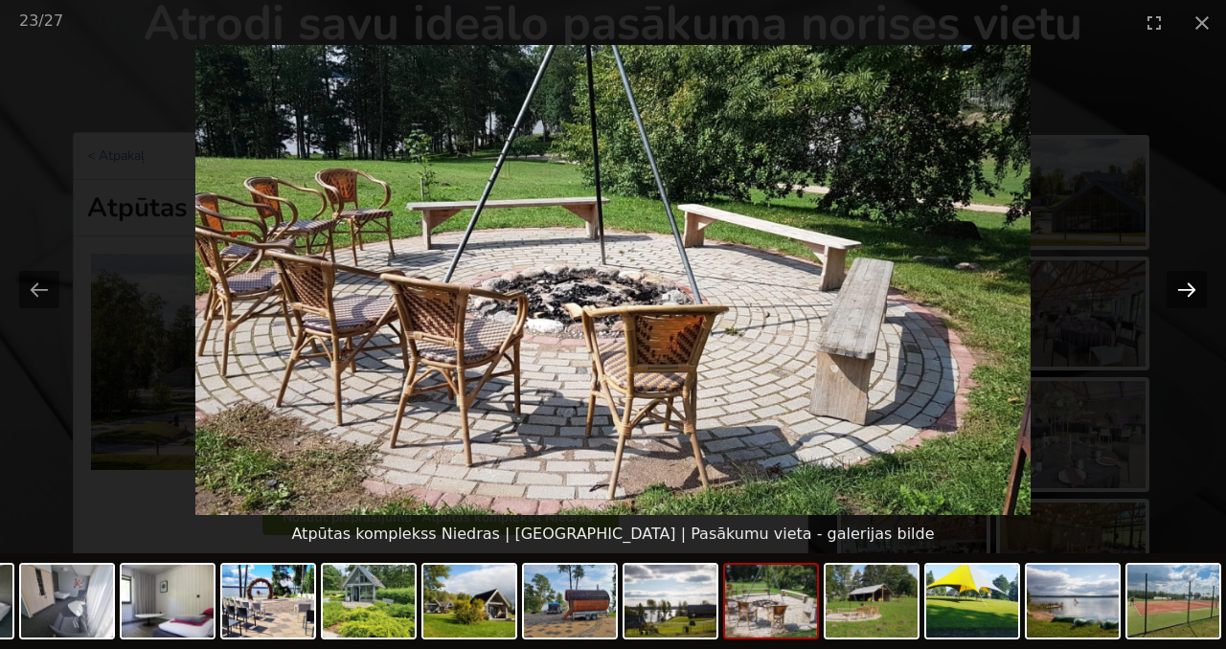
click at [1190, 283] on button "Next slide" at bounding box center [1187, 289] width 40 height 37
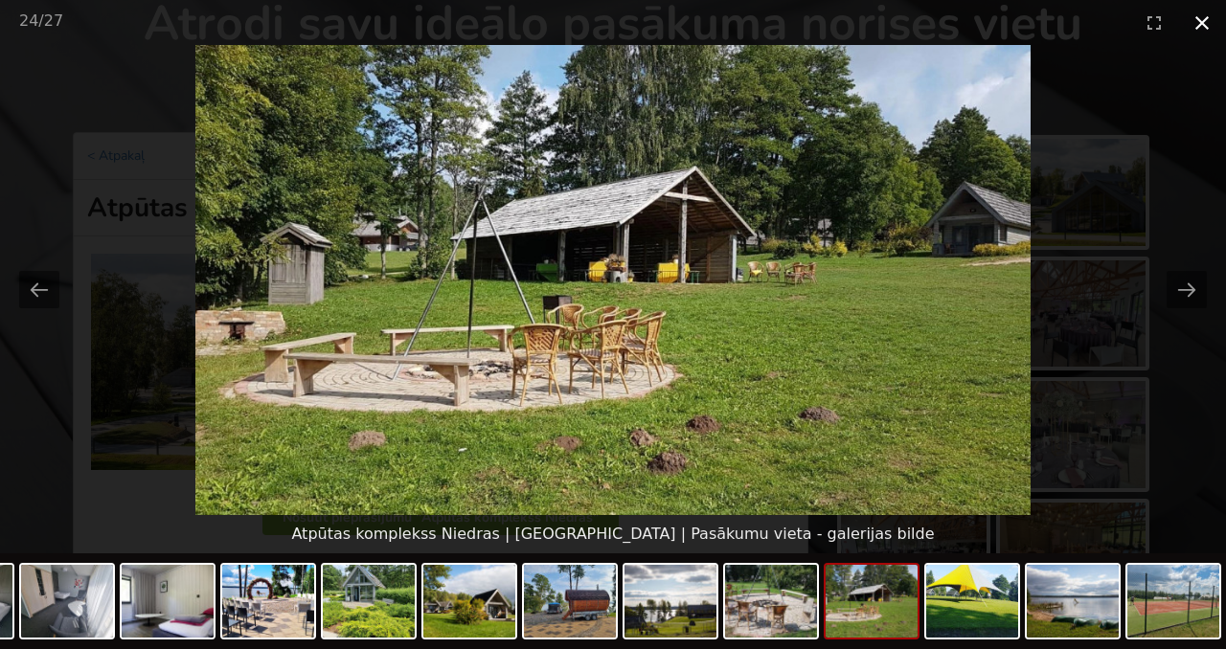
click at [1204, 31] on button "Close gallery" at bounding box center [1202, 22] width 48 height 45
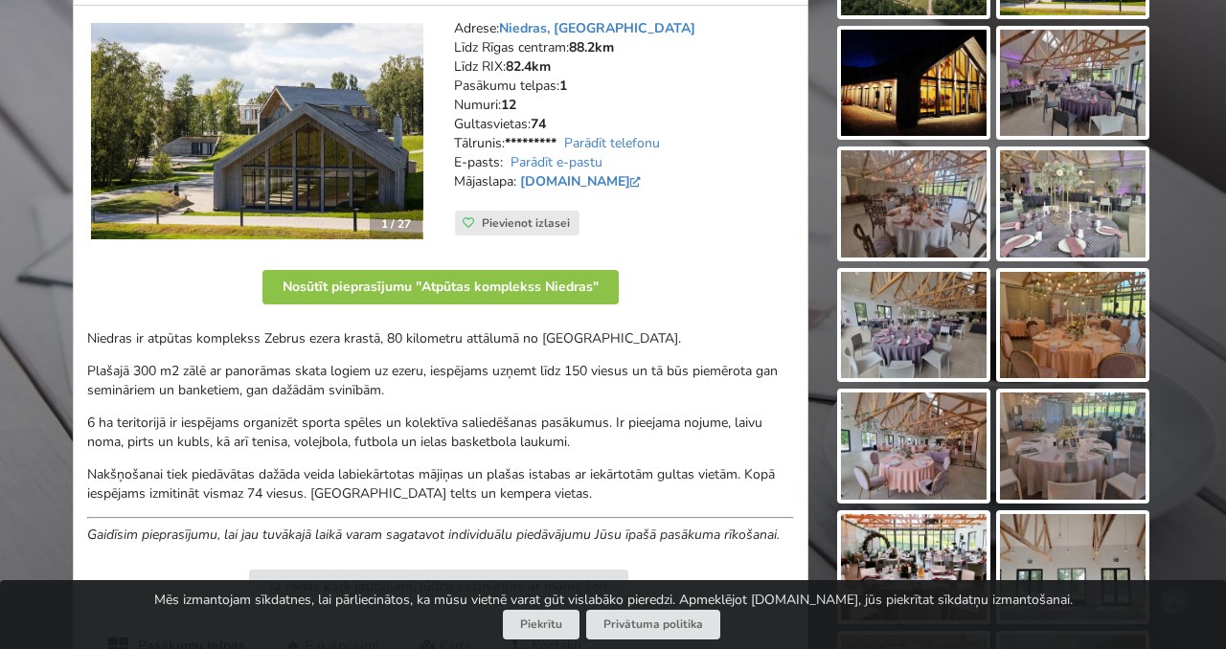
scroll to position [0, 0]
